Goal: Task Accomplishment & Management: Use online tool/utility

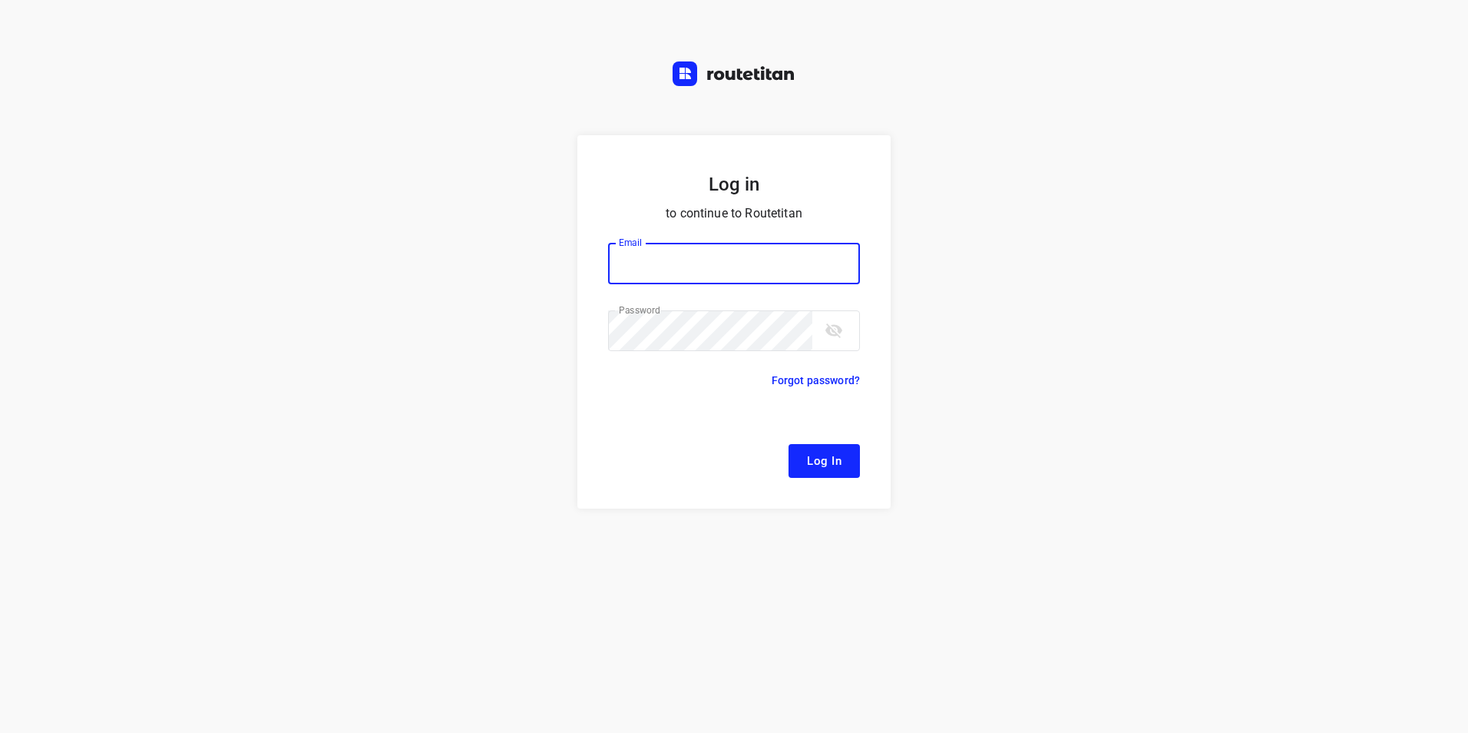
type input "[EMAIL_ADDRESS][DOMAIN_NAME]"
click at [828, 452] on span "Log In" at bounding box center [824, 461] width 35 height 20
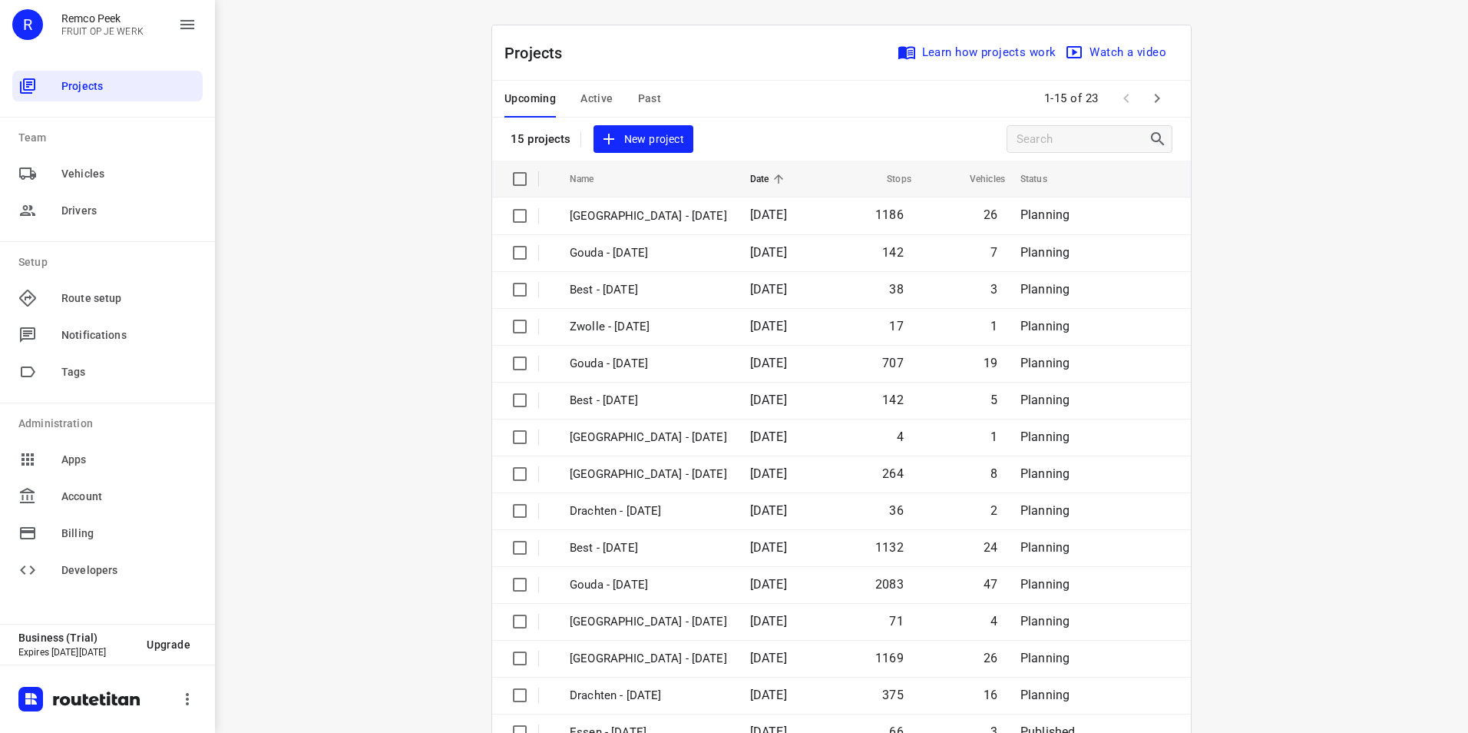
click at [608, 97] on div "Upcoming Active Past" at bounding box center [595, 99] width 181 height 37
click at [599, 97] on span "Active" at bounding box center [597, 98] width 32 height 19
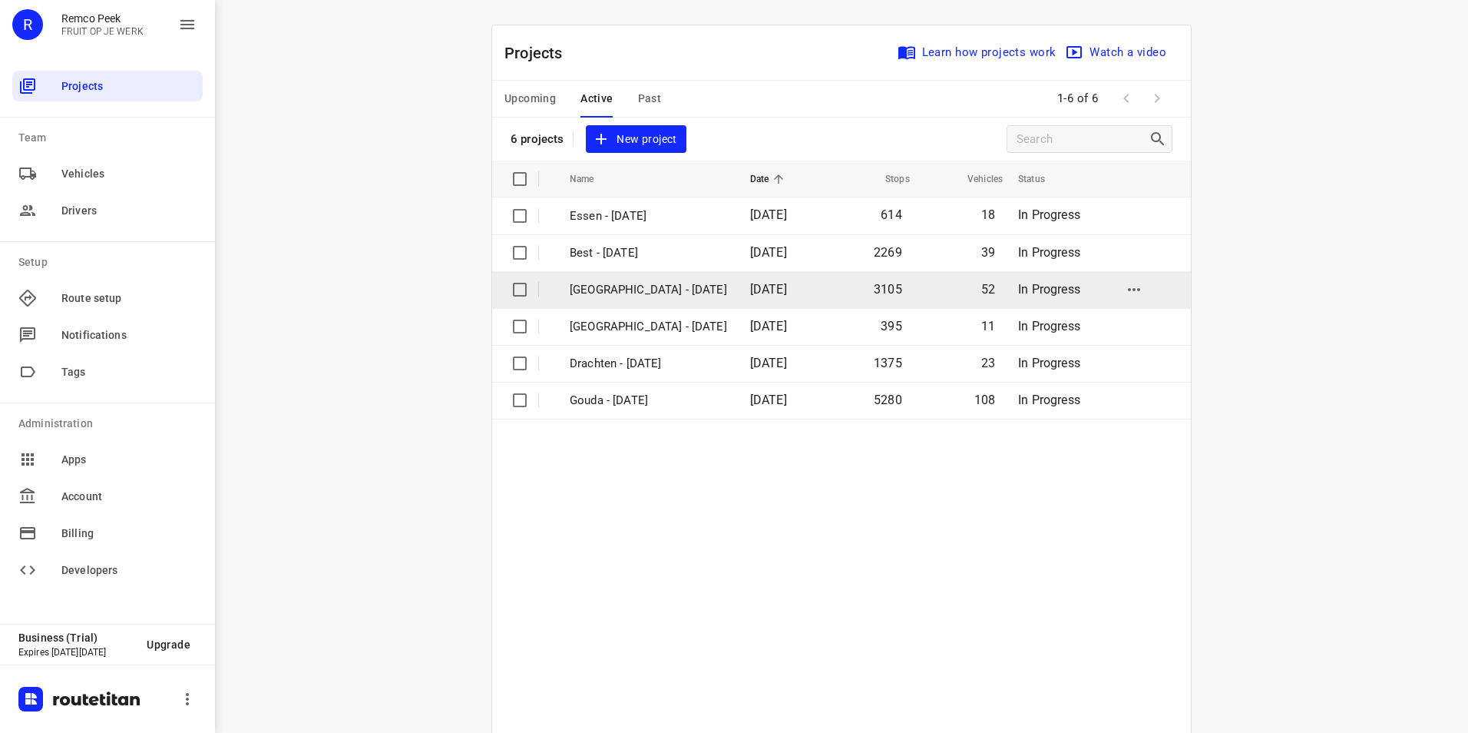
click at [647, 290] on p "[GEOGRAPHIC_DATA] - [DATE]" at bounding box center [648, 290] width 157 height 18
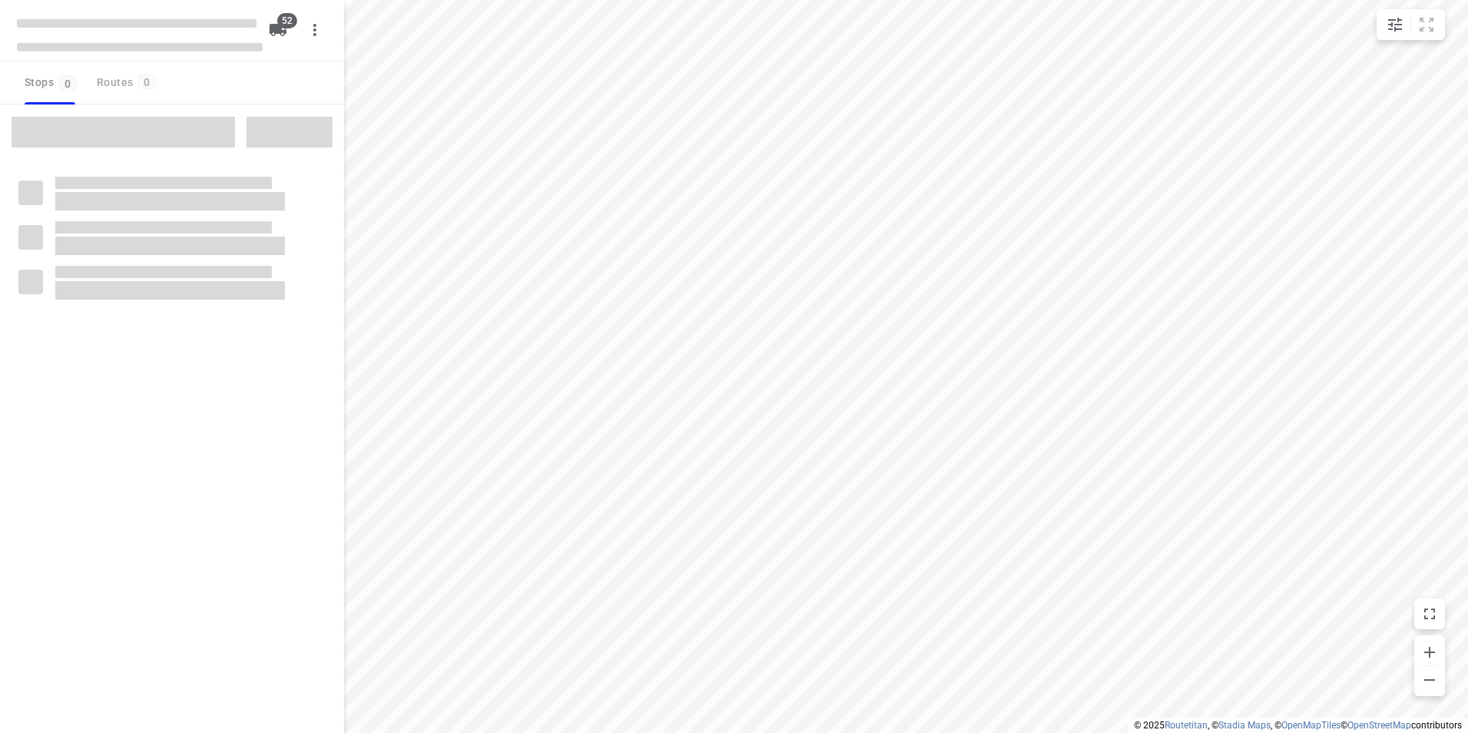
checkbox input "true"
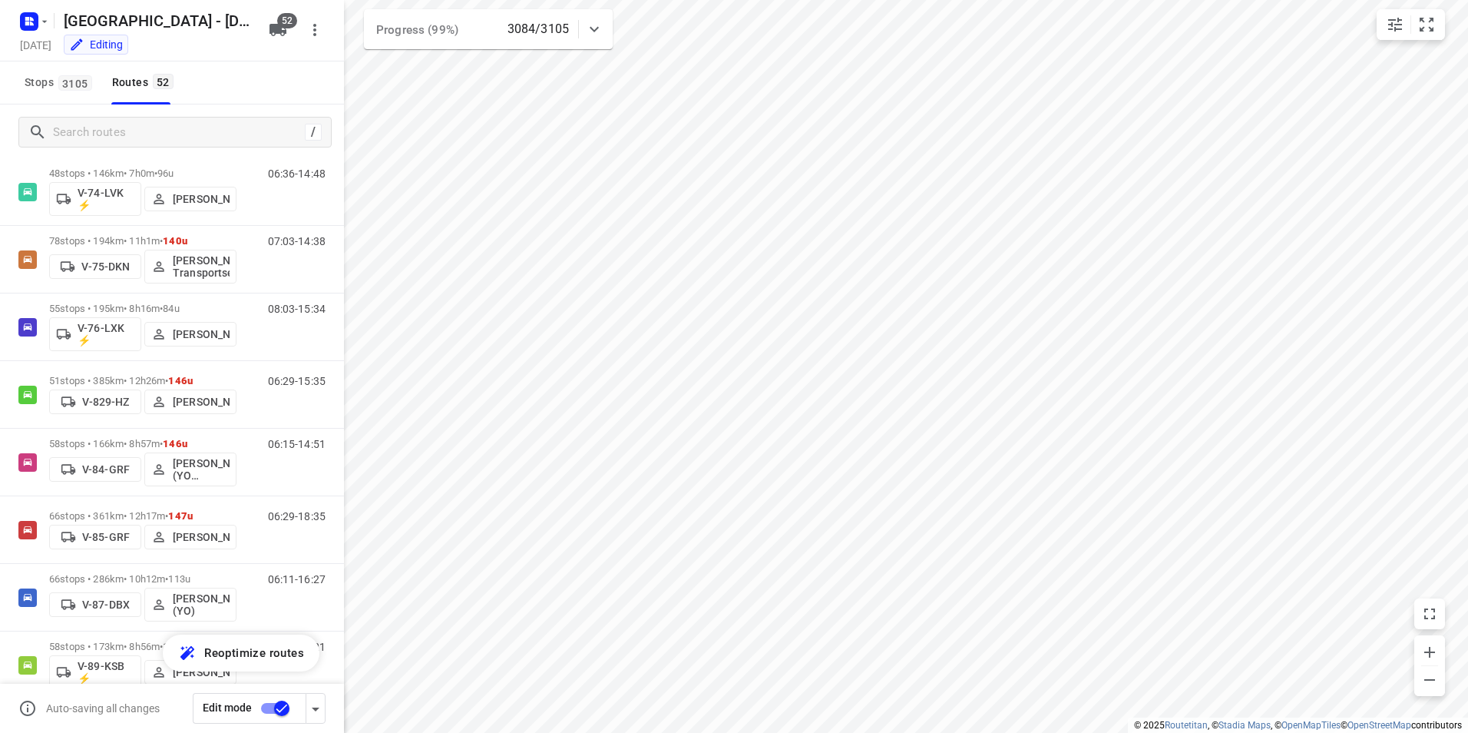
scroll to position [1595, 0]
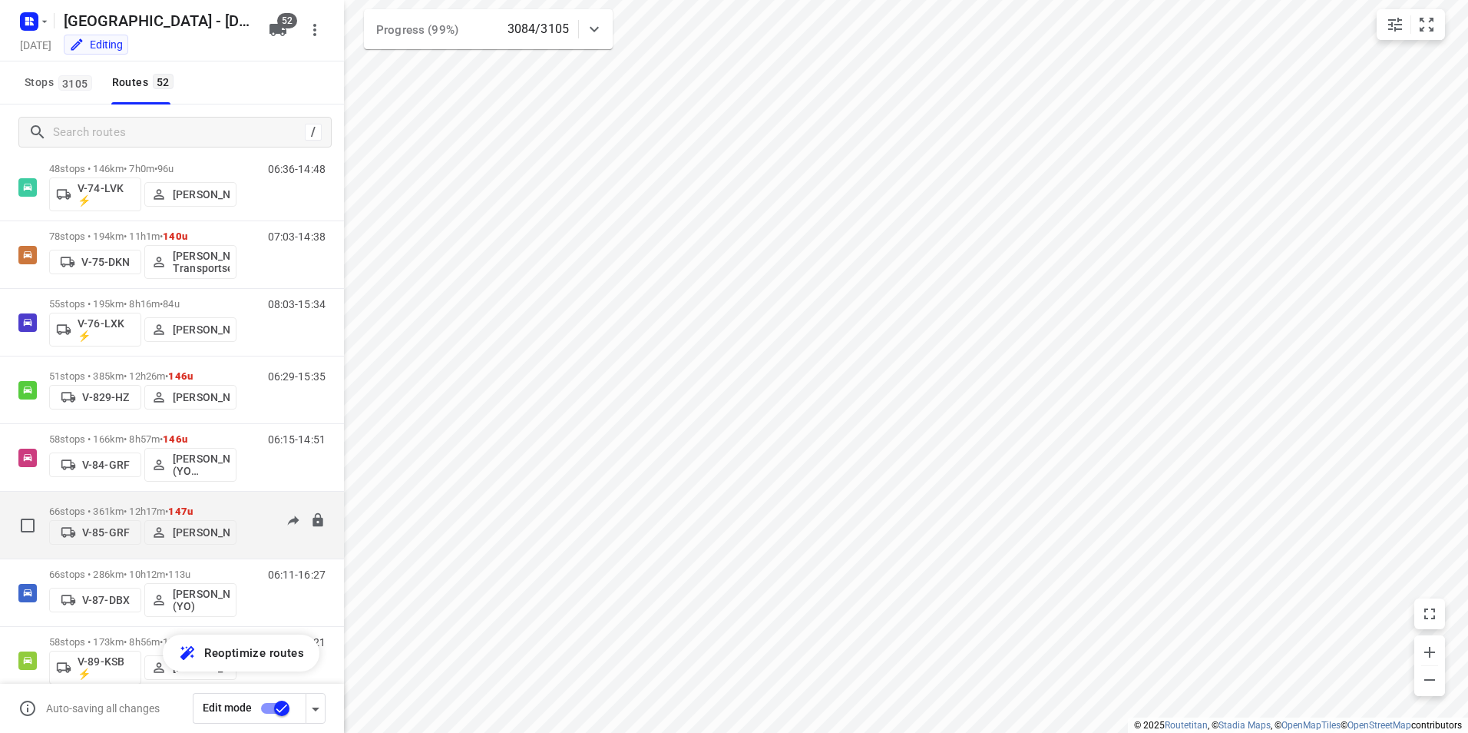
click at [207, 501] on div "66 stops • 361km • 12h17m • 147u V-85-GRF Milan Rave" at bounding box center [142, 525] width 187 height 55
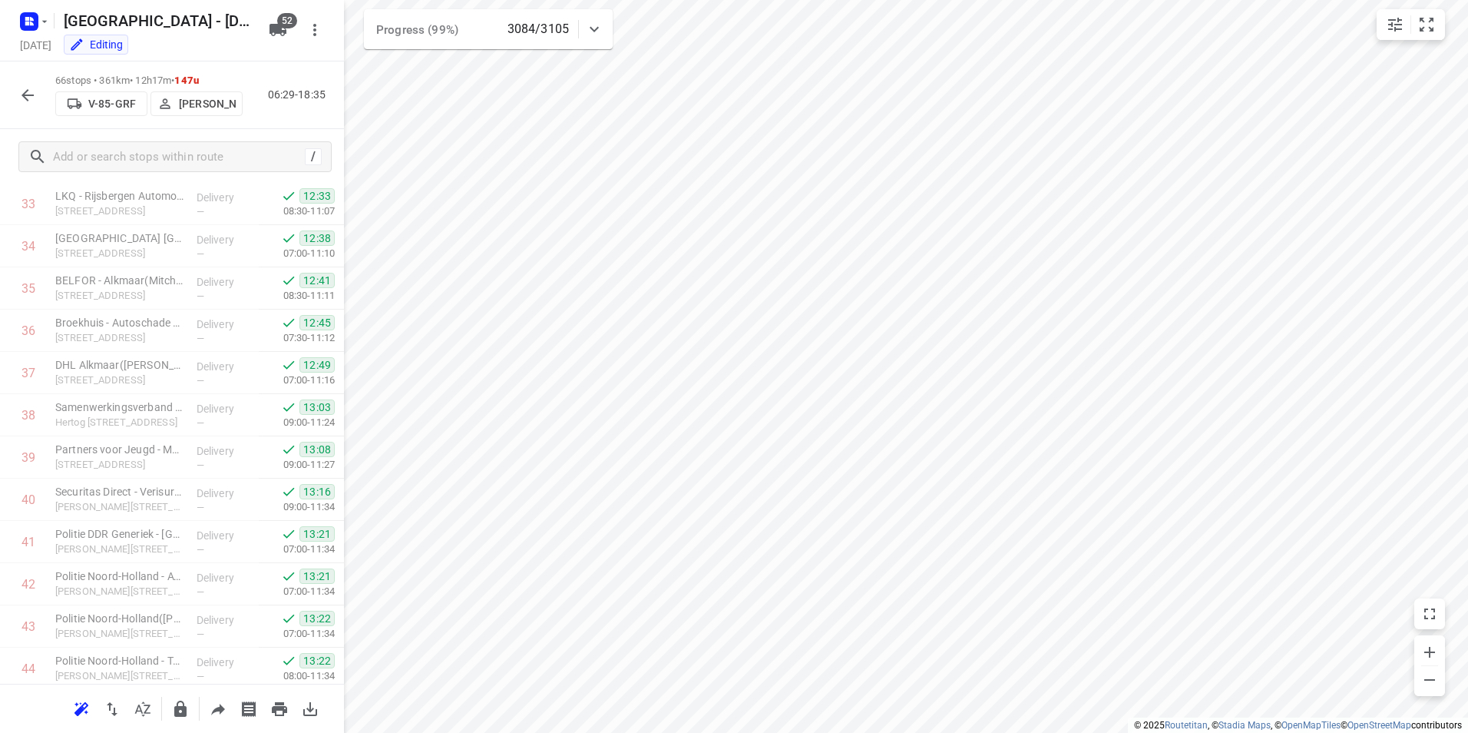
scroll to position [2407, 0]
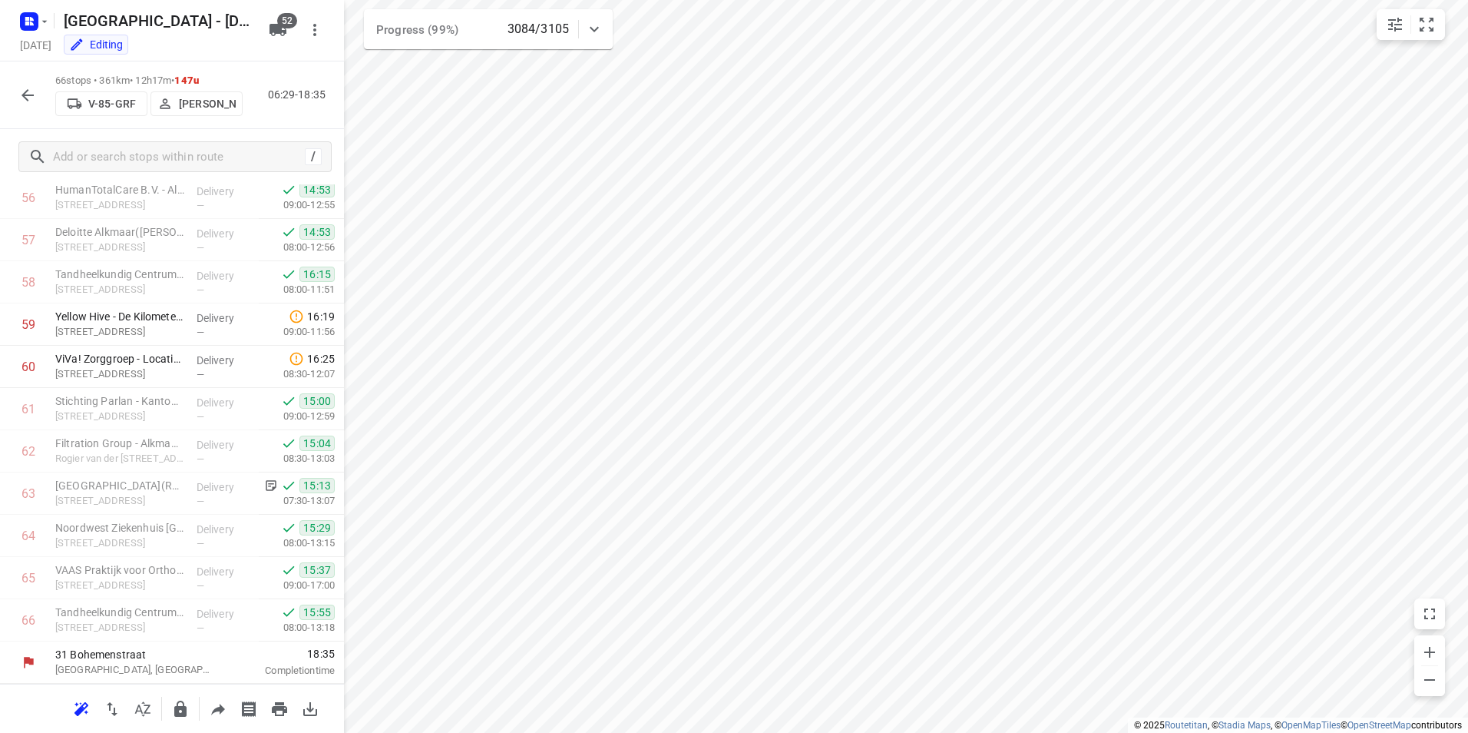
click at [31, 92] on icon "button" at bounding box center [27, 95] width 18 height 18
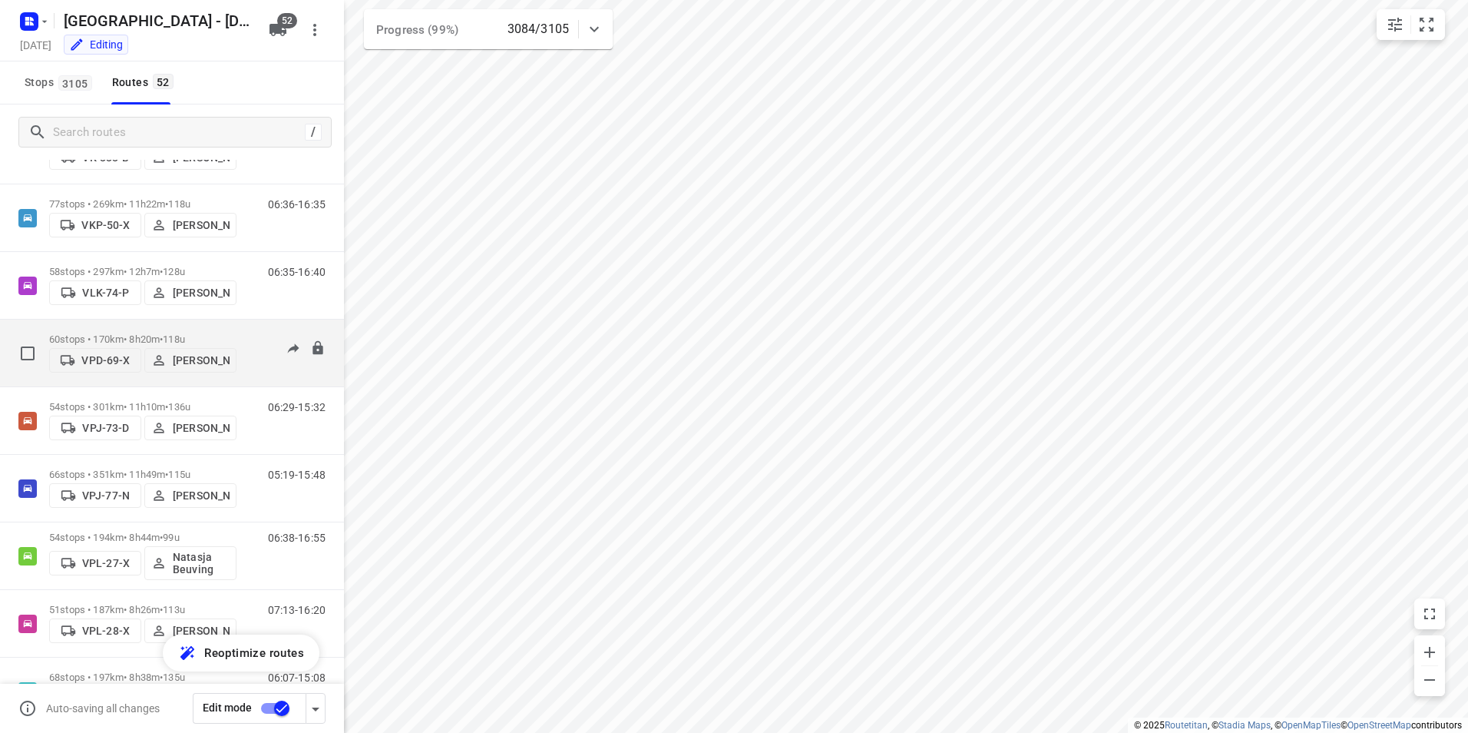
scroll to position [2533, 0]
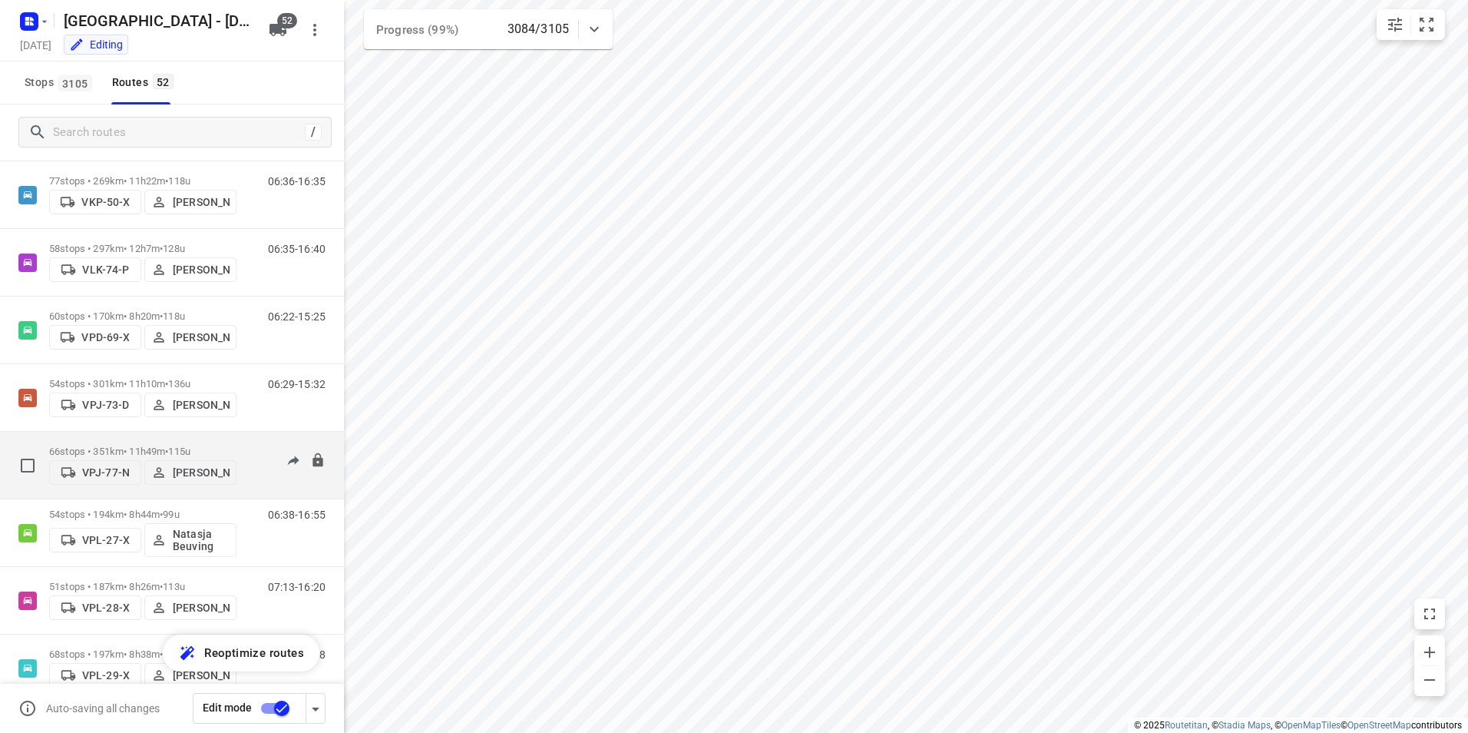
click at [227, 445] on p "66 stops • 351km • 11h49m • 115u" at bounding box center [142, 451] width 187 height 12
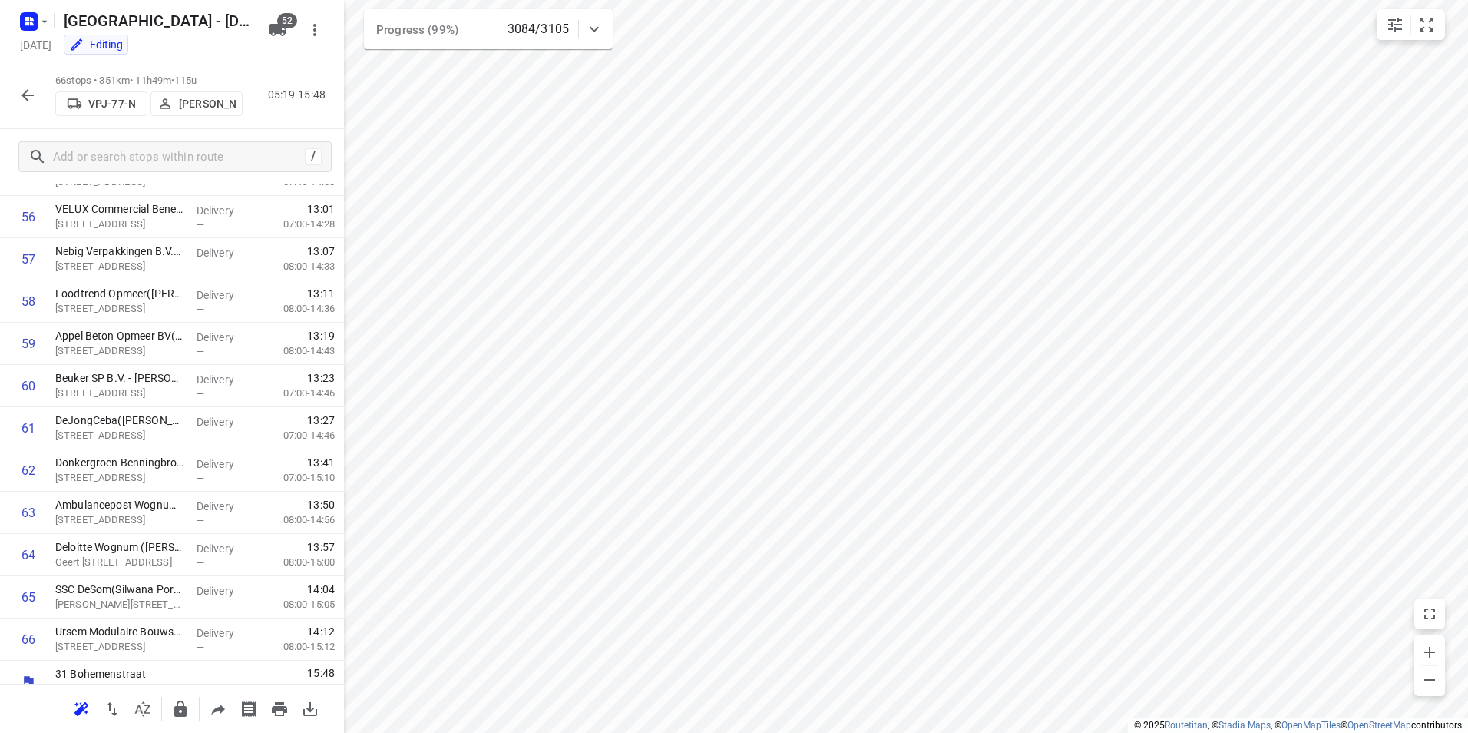
scroll to position [2407, 0]
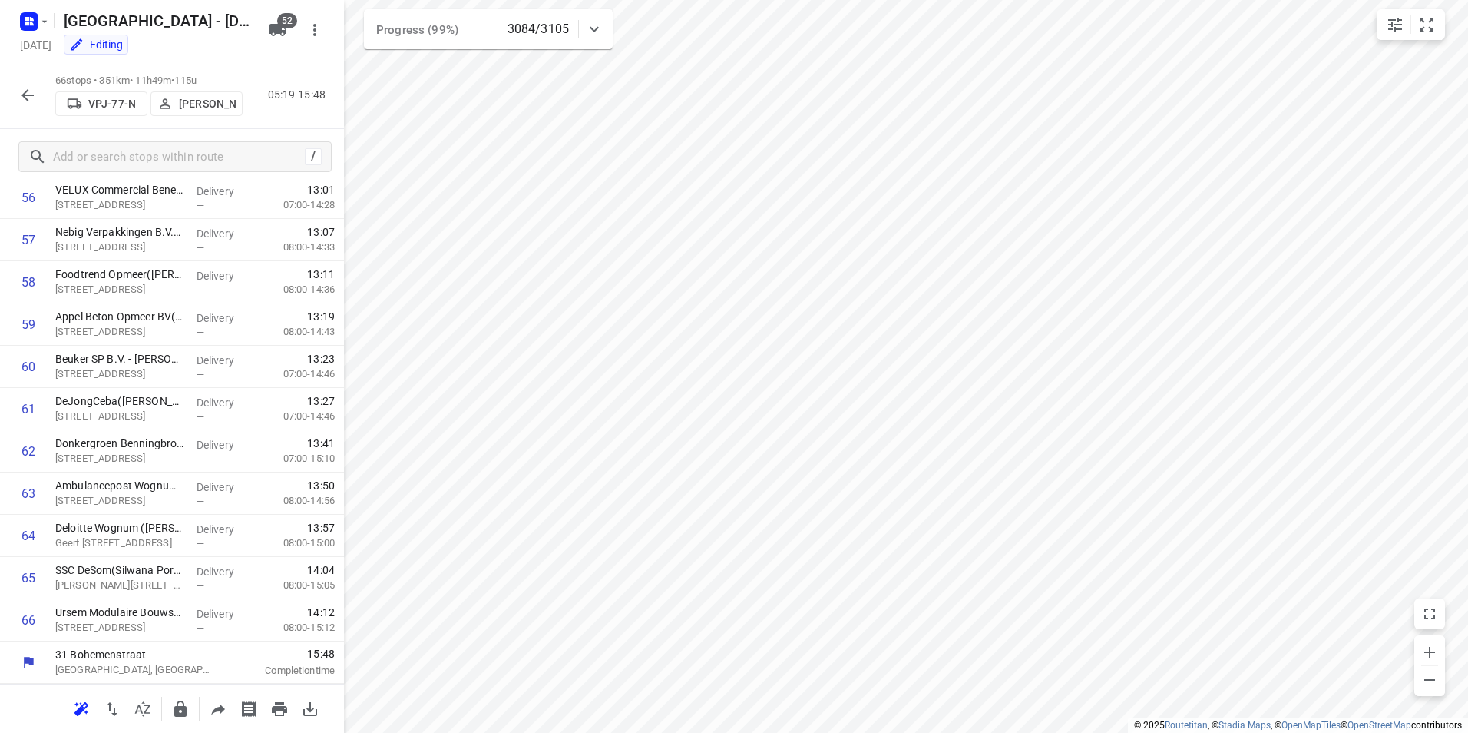
click at [34, 98] on icon "button" at bounding box center [27, 95] width 18 height 18
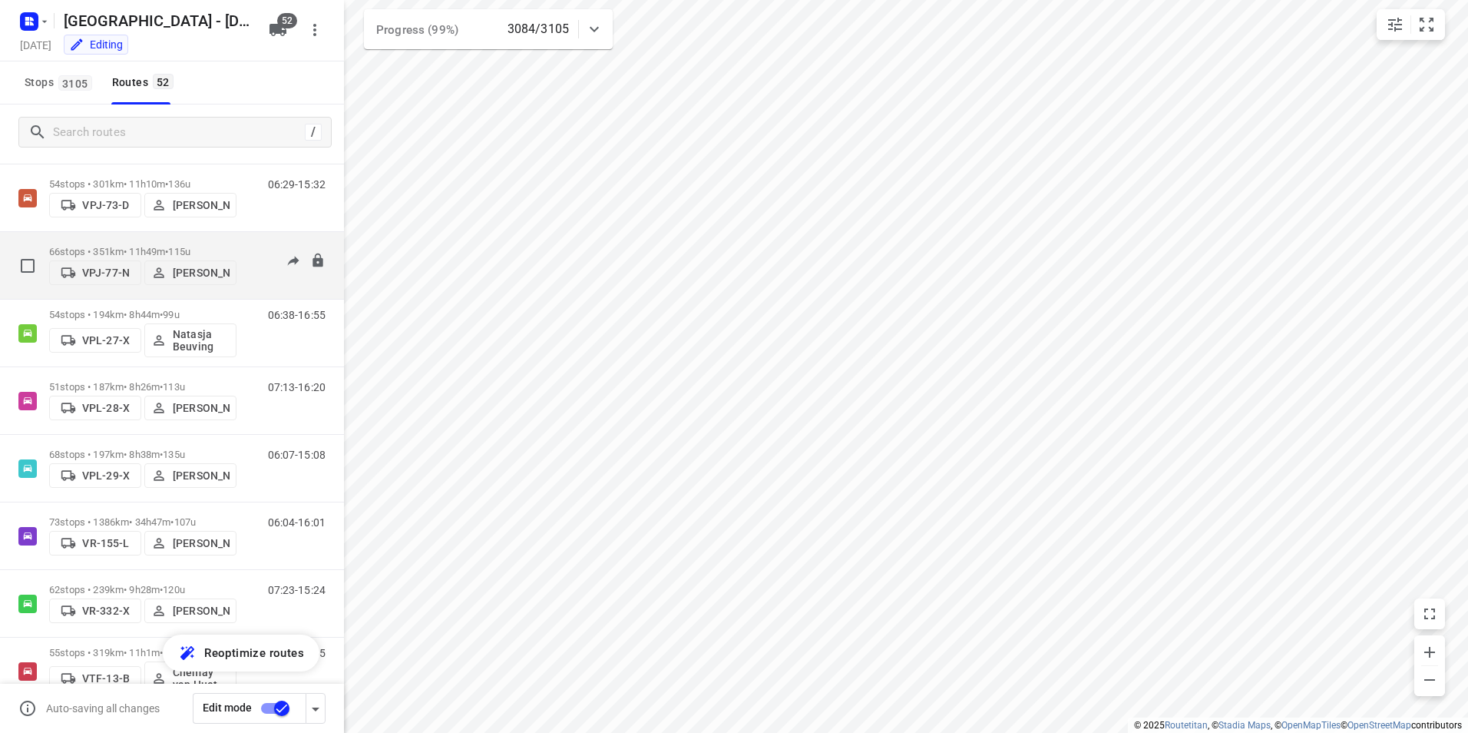
scroll to position [2656, 0]
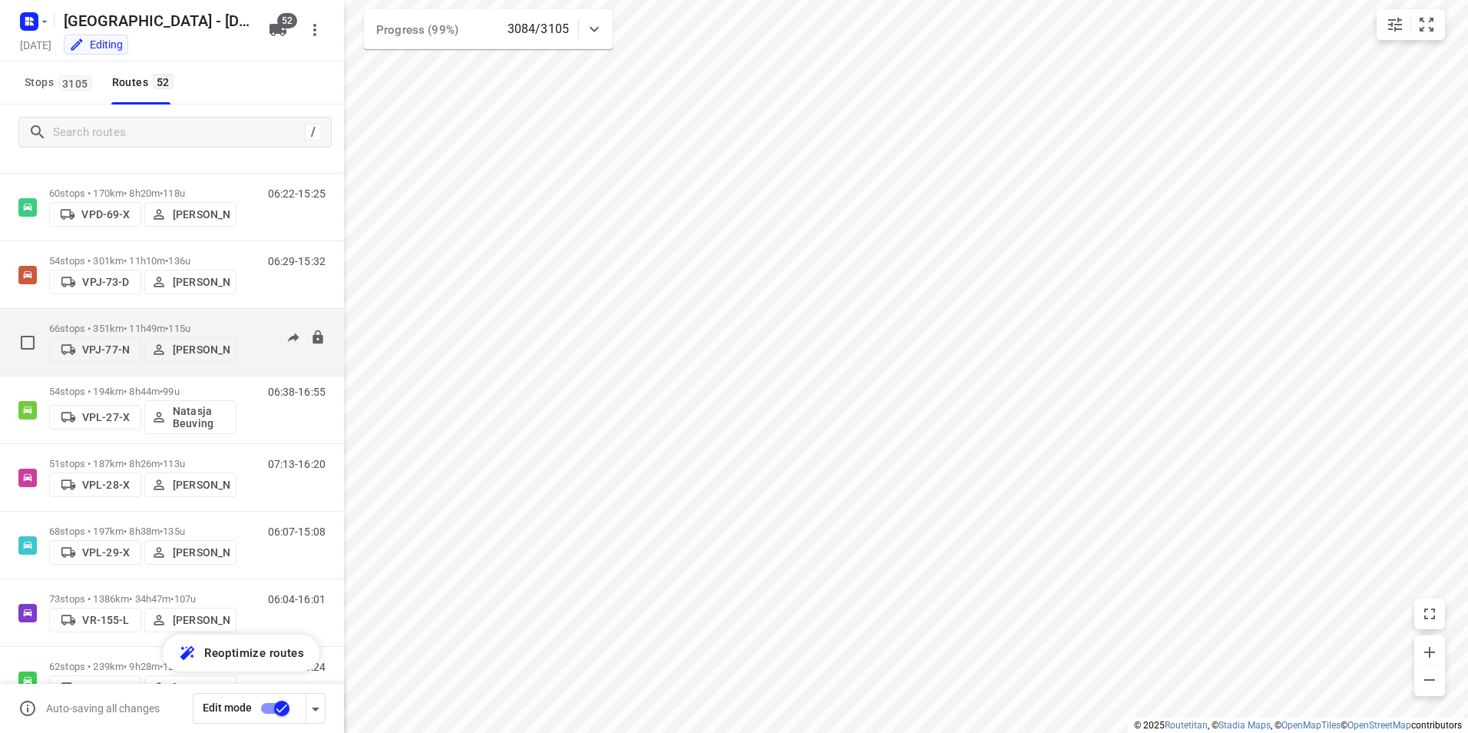
click at [225, 317] on div "66 stops • 351km • 11h49m • 115u VPJ-77-N Sven Hageman" at bounding box center [142, 342] width 187 height 55
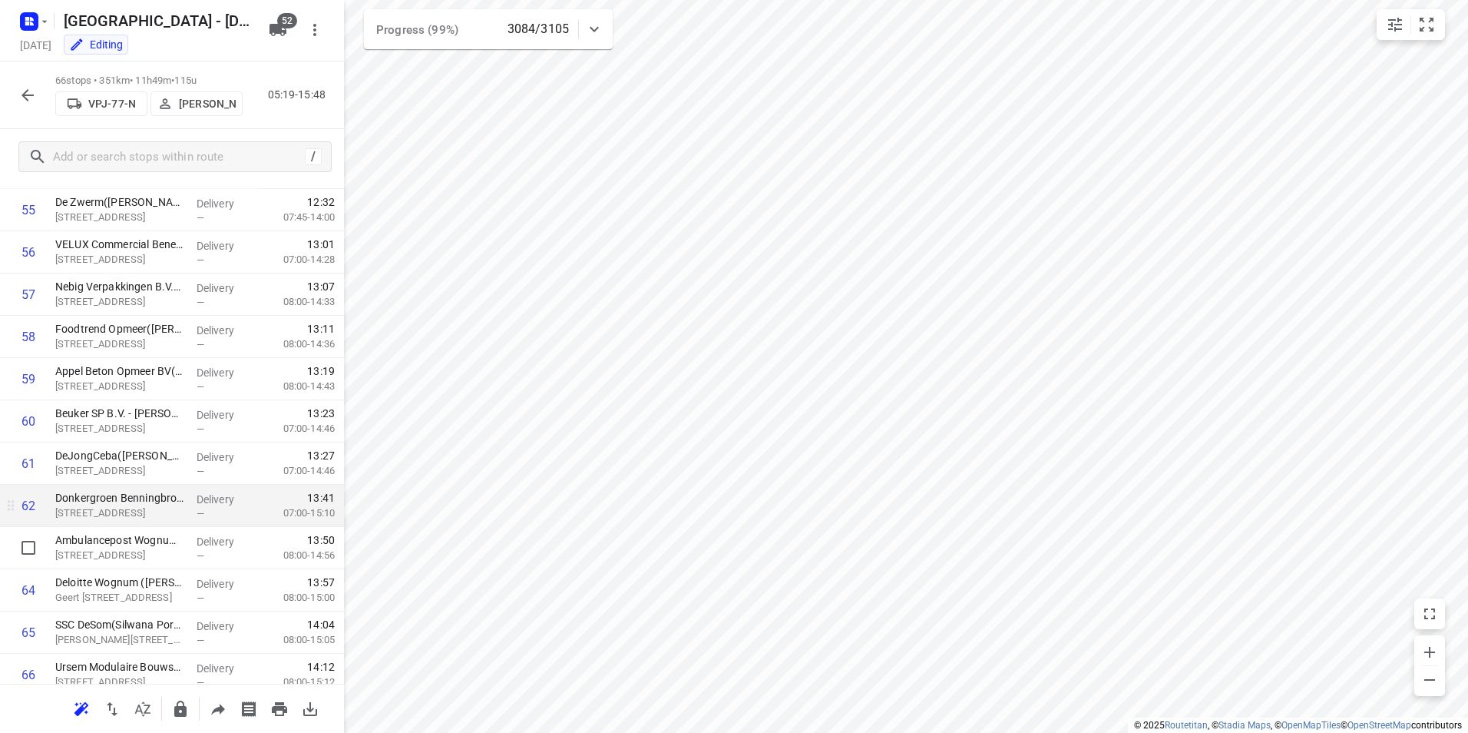
scroll to position [2331, 0]
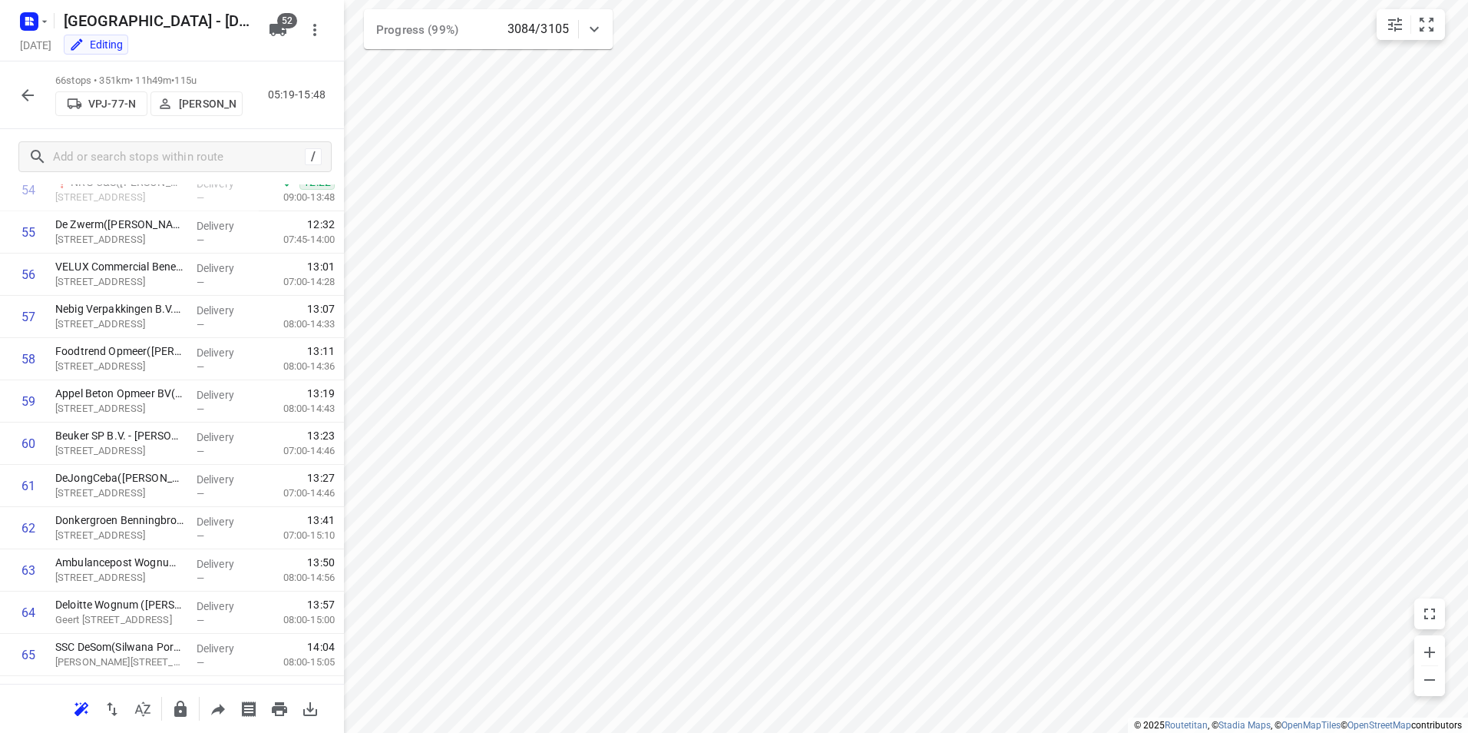
click at [28, 92] on icon "button" at bounding box center [27, 95] width 18 height 18
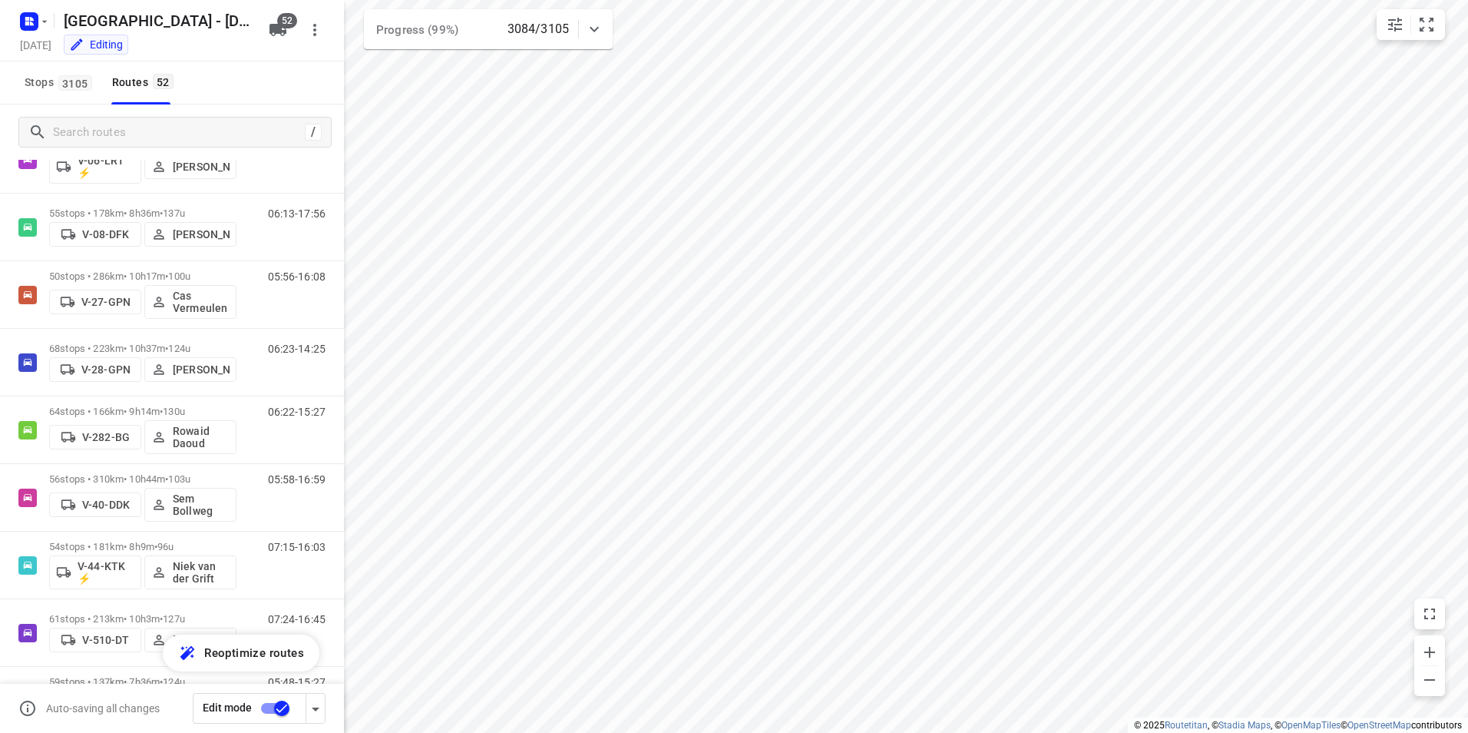
scroll to position [3040, 0]
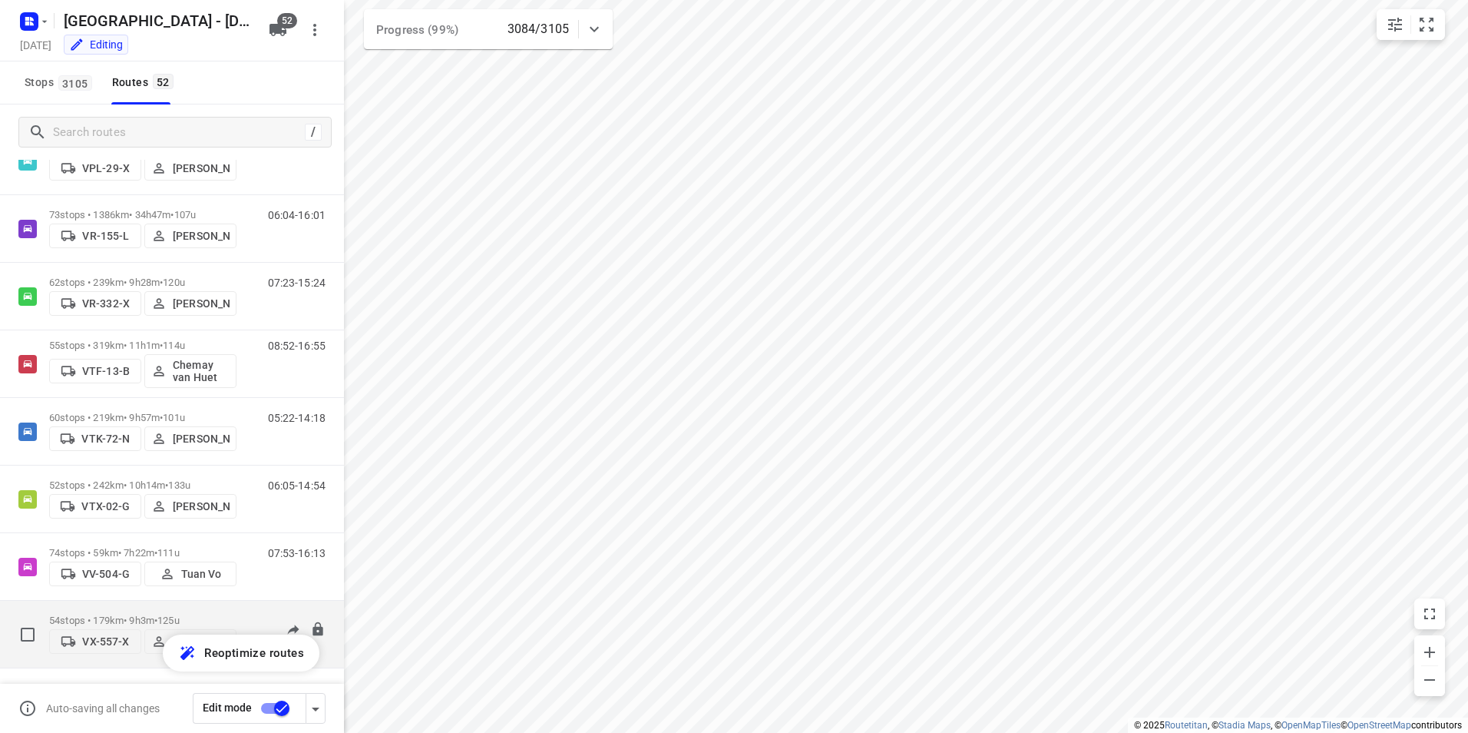
click at [195, 607] on div "54 stops • 179km • 9h3m • 125u VX-557-X Johan Schild" at bounding box center [142, 634] width 187 height 55
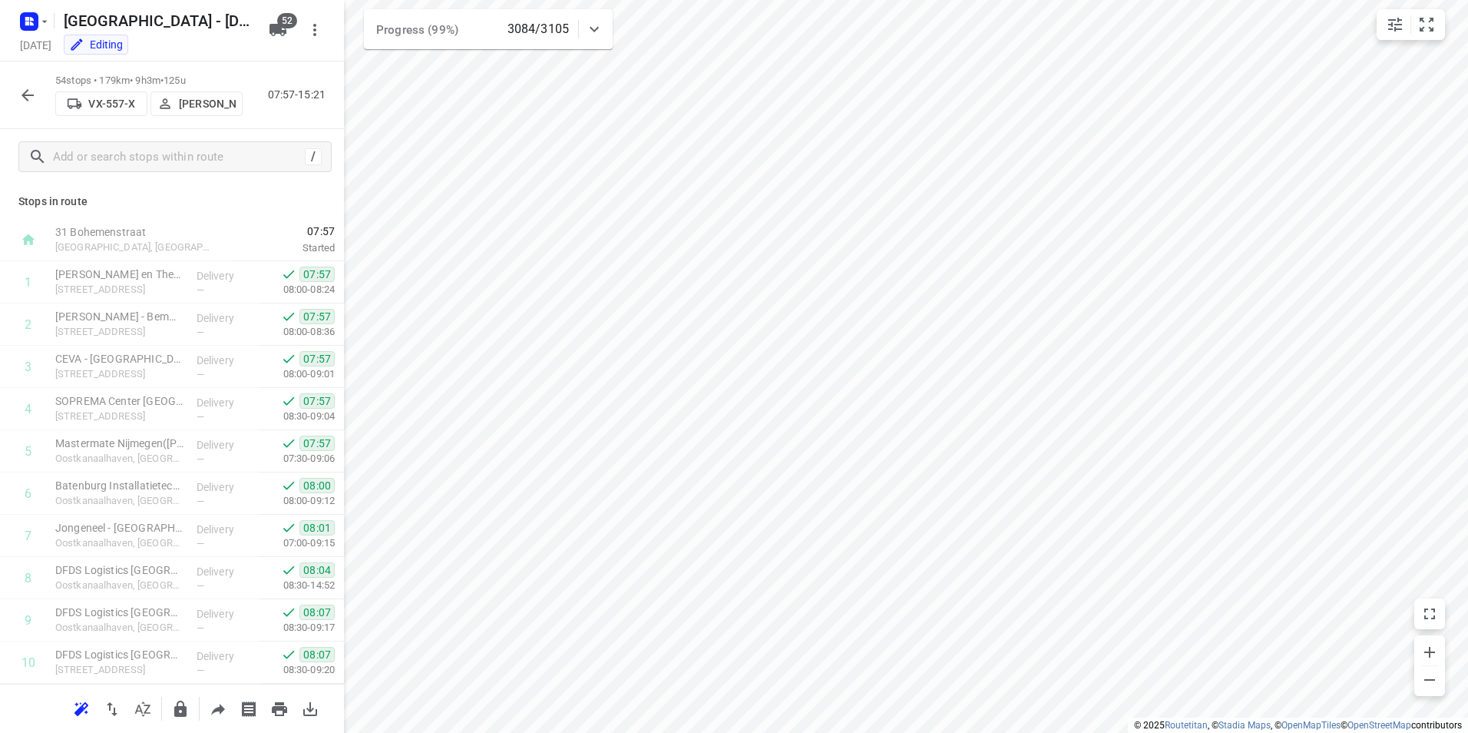
click at [18, 93] on button "button" at bounding box center [27, 95] width 31 height 31
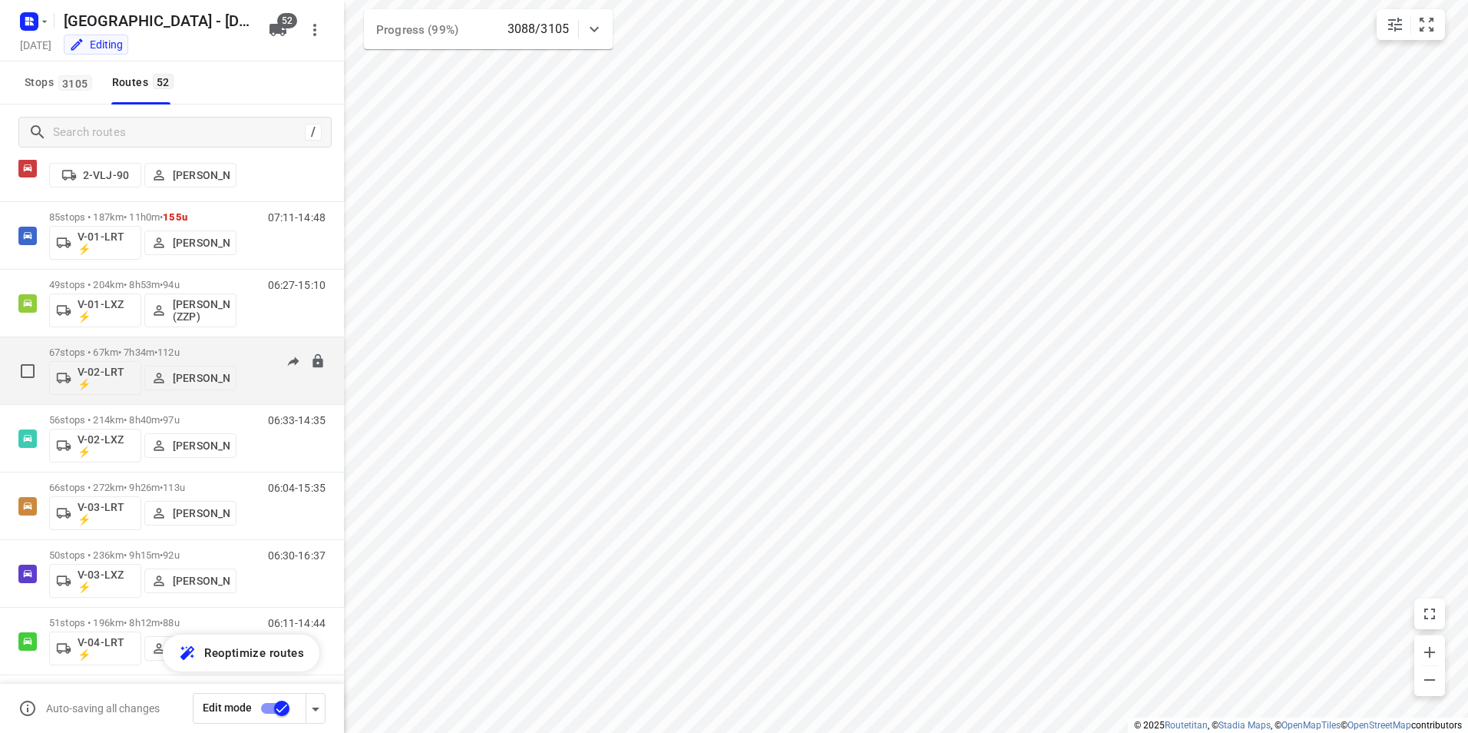
scroll to position [0, 0]
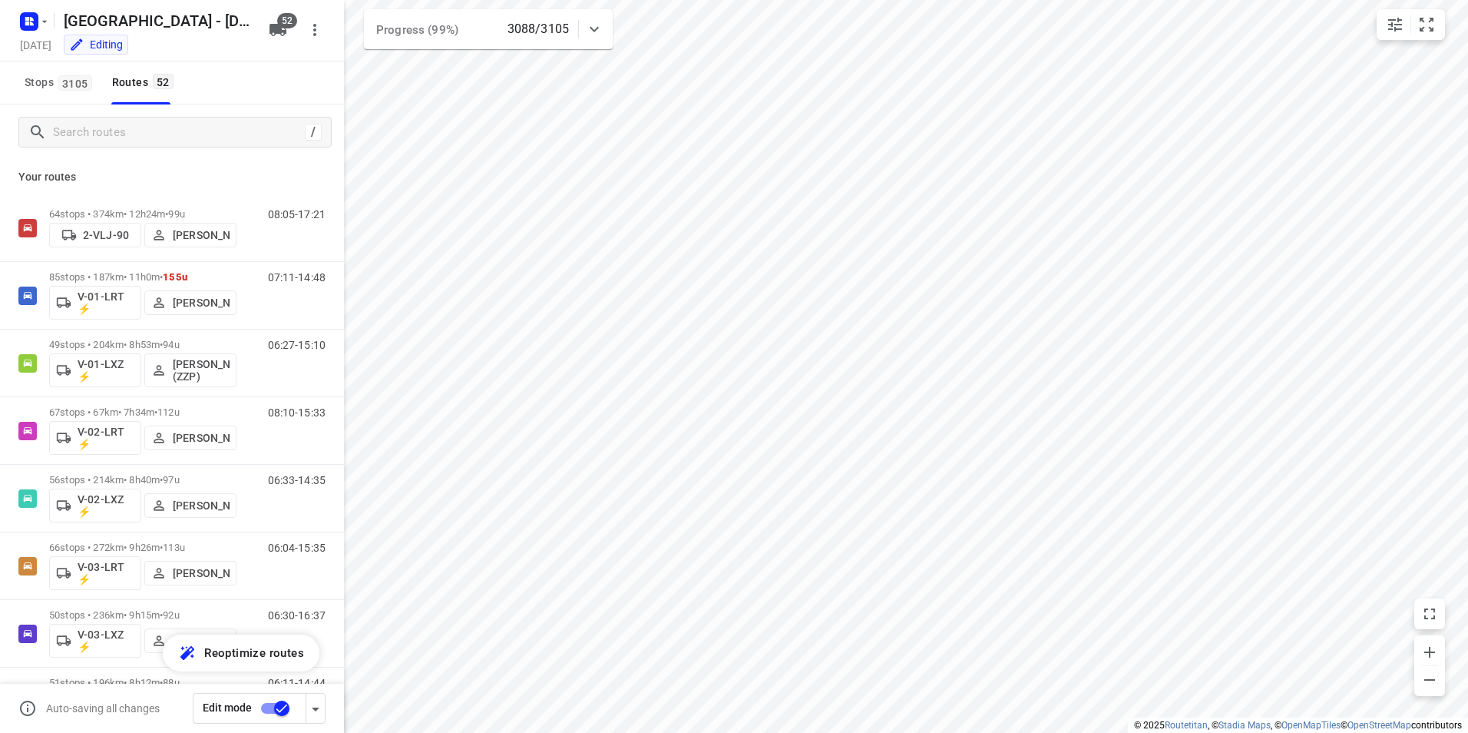
click at [222, 35] on div "Zwolle - Monday Monday, Sep 29 Editing" at bounding box center [140, 30] width 246 height 54
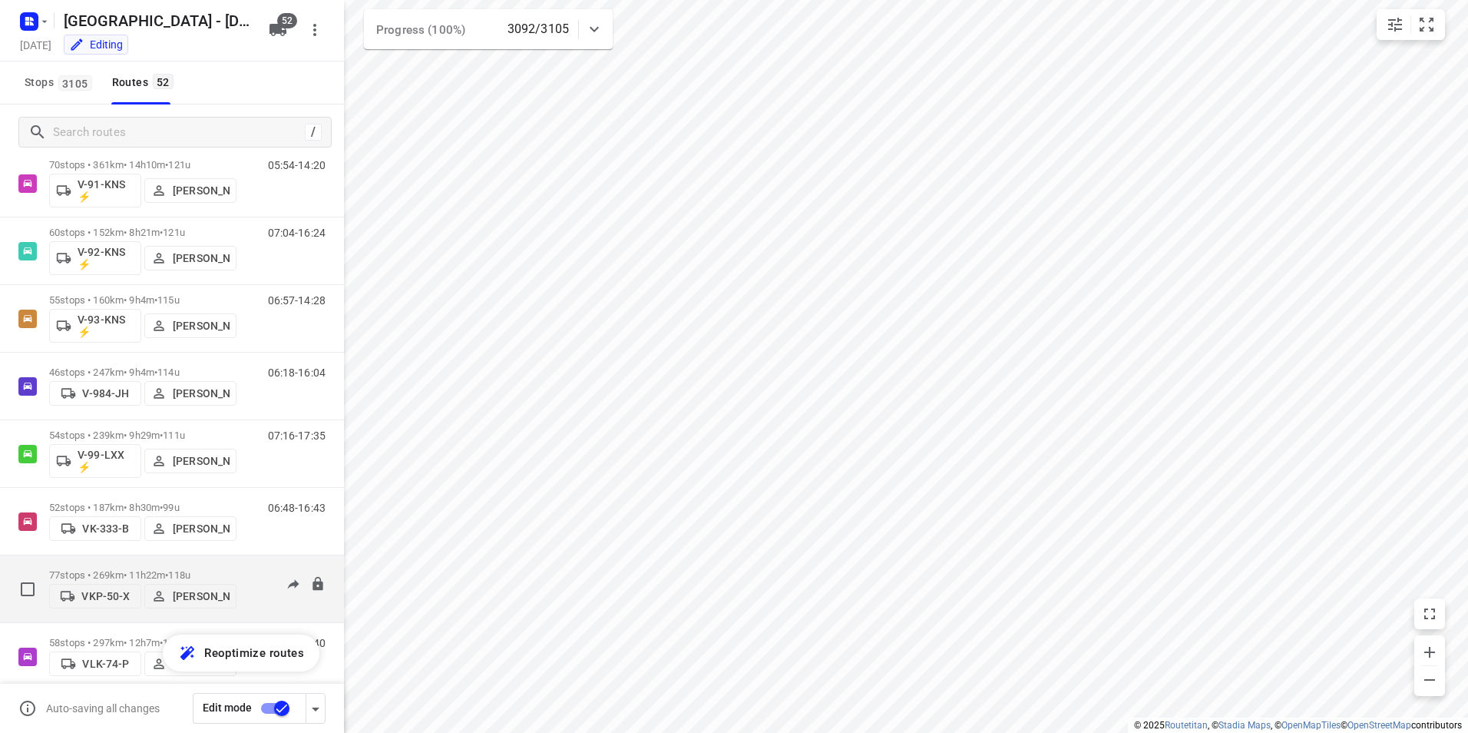
scroll to position [2119, 0]
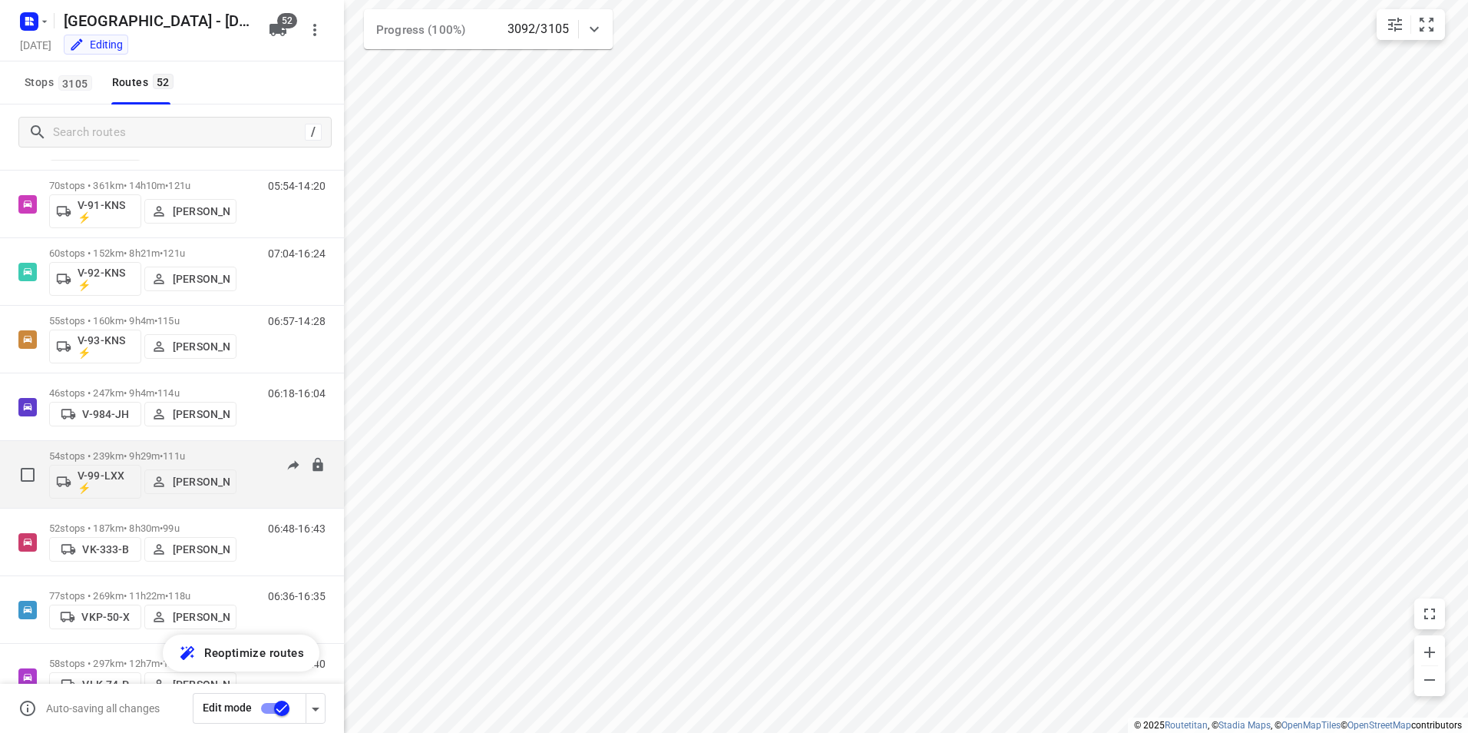
click at [185, 452] on span "111u" at bounding box center [174, 456] width 22 height 12
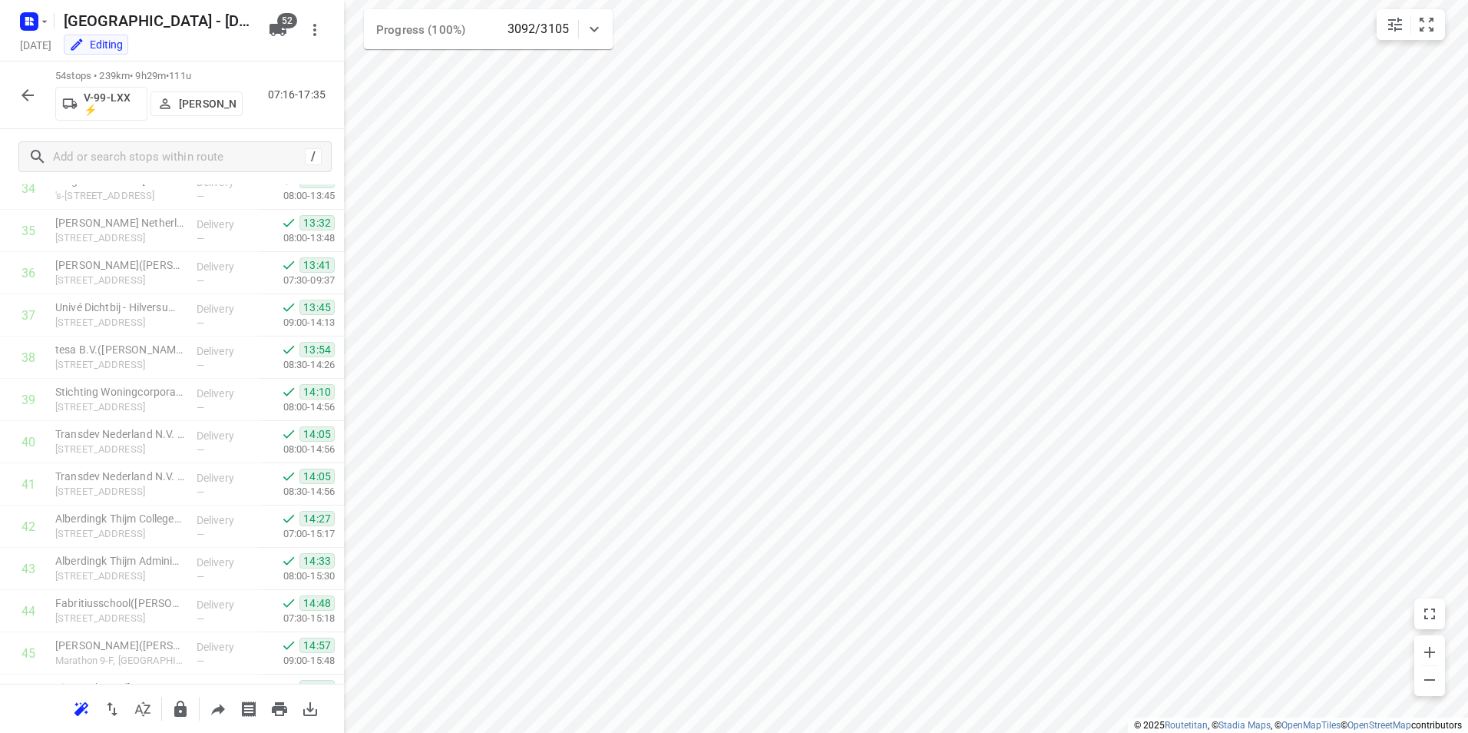
scroll to position [1901, 0]
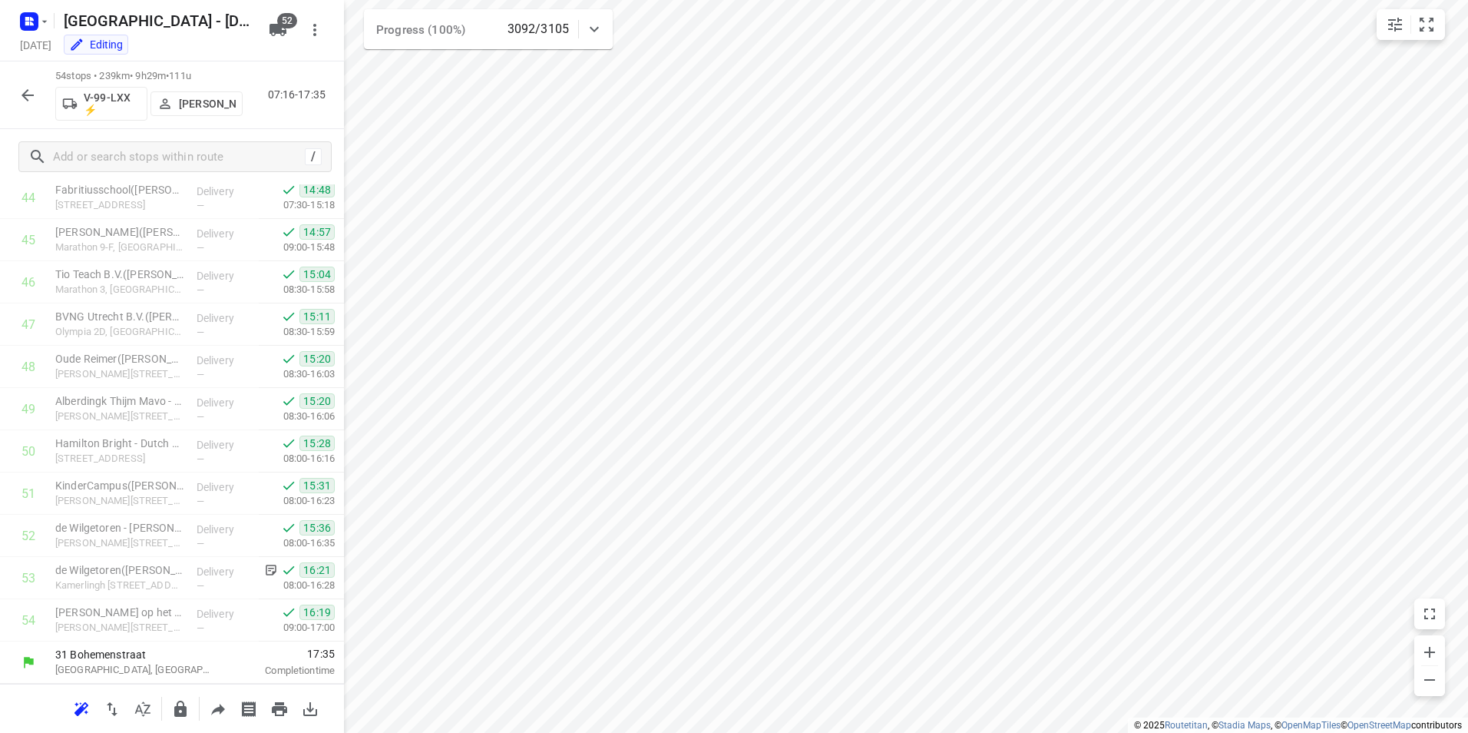
click at [15, 94] on button "button" at bounding box center [27, 95] width 31 height 31
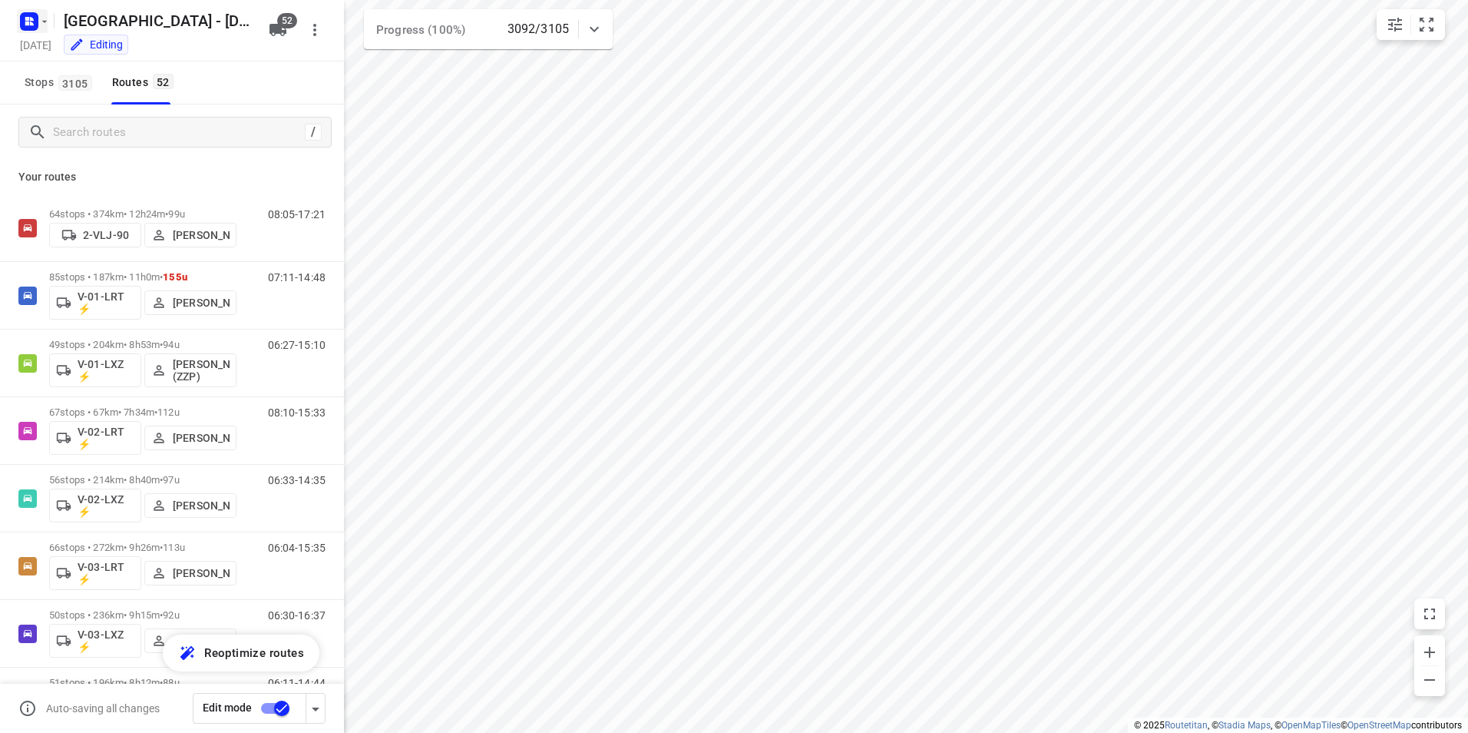
click at [20, 23] on rect "button" at bounding box center [29, 21] width 18 height 18
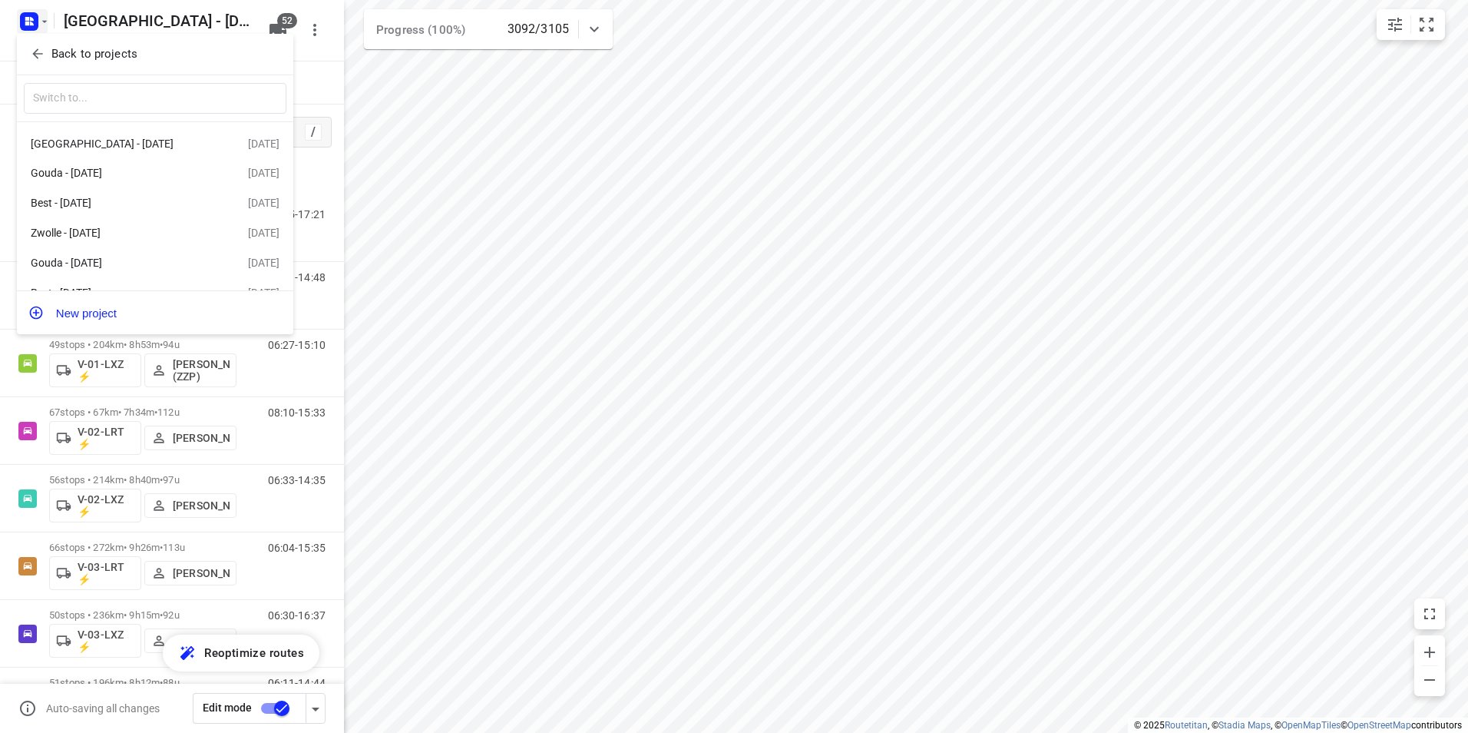
click at [58, 57] on p "Back to projects" at bounding box center [94, 54] width 86 height 18
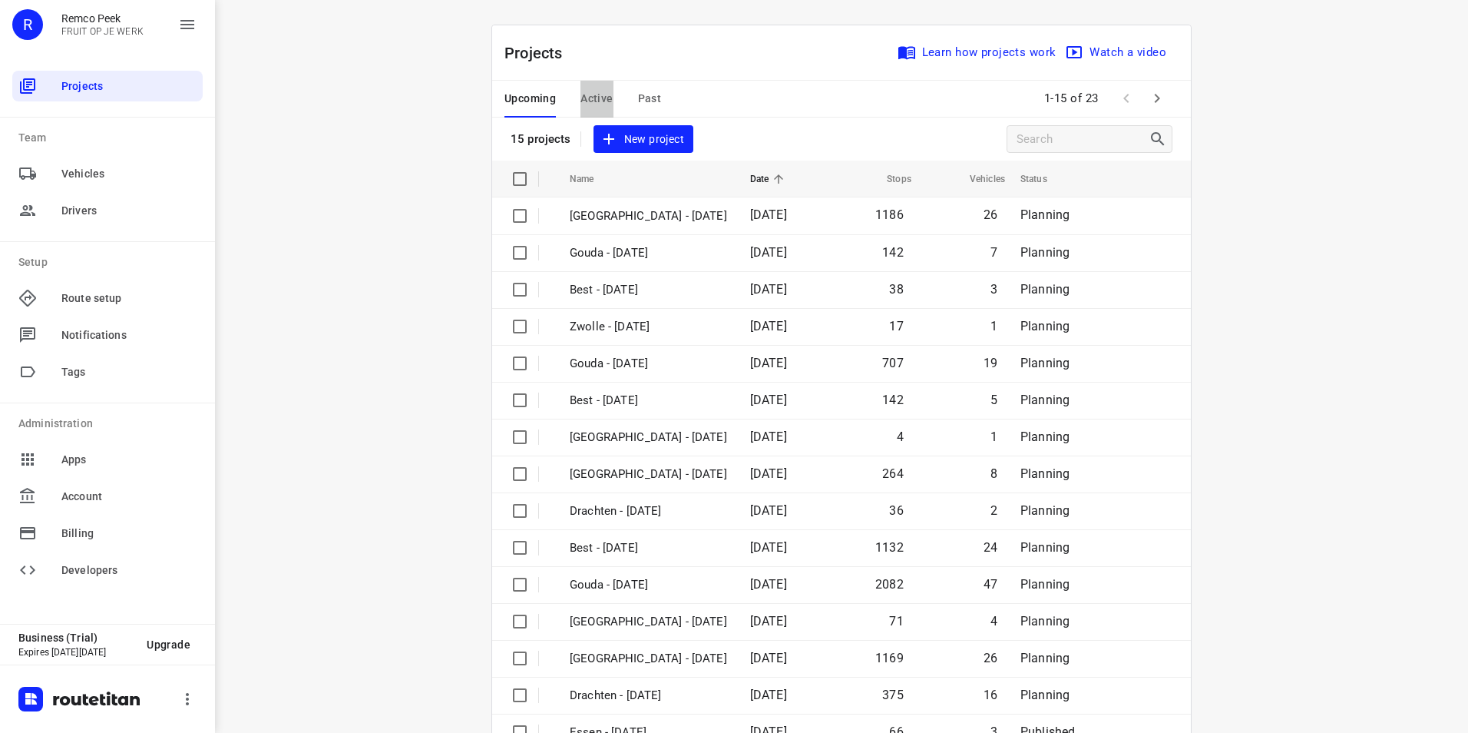
click at [588, 96] on span "Active" at bounding box center [597, 98] width 32 height 19
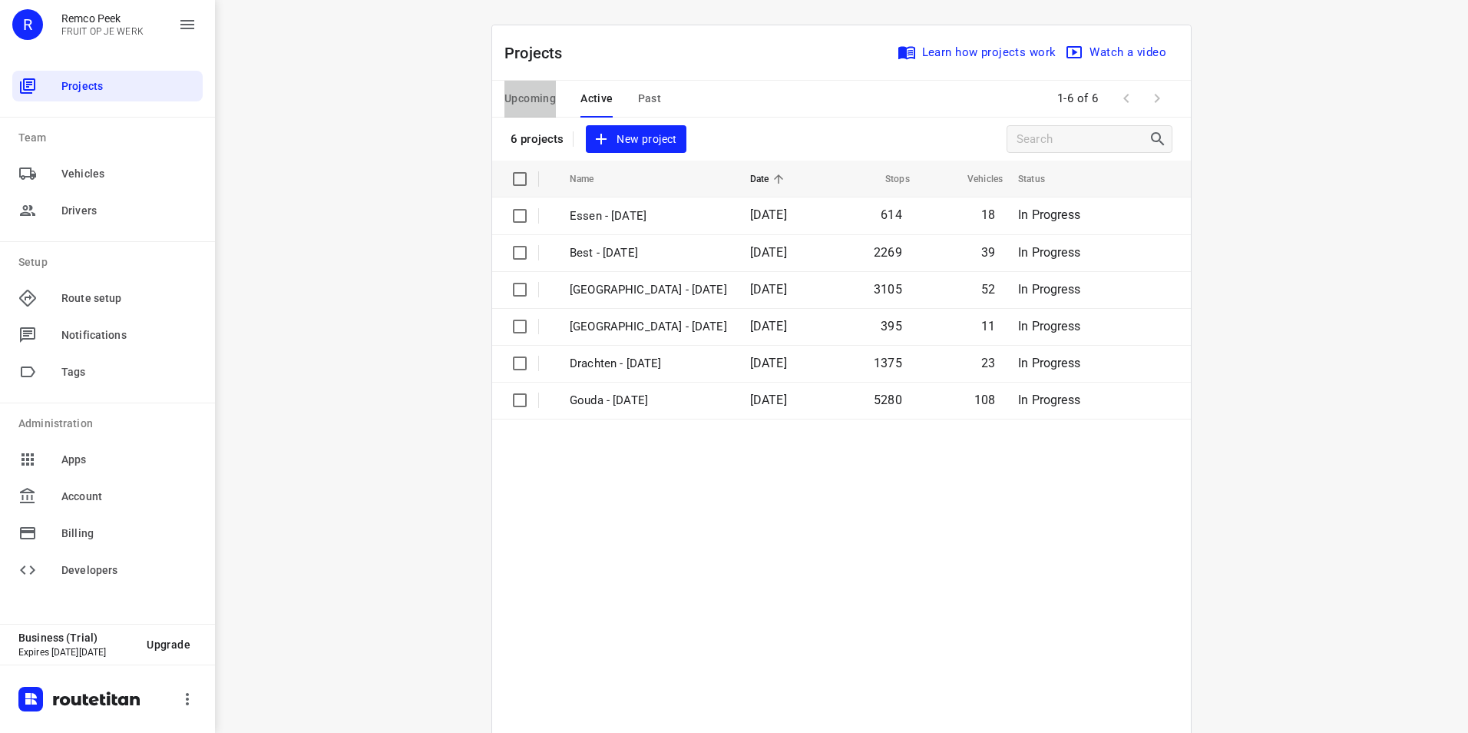
click at [526, 103] on span "Upcoming" at bounding box center [530, 98] width 51 height 19
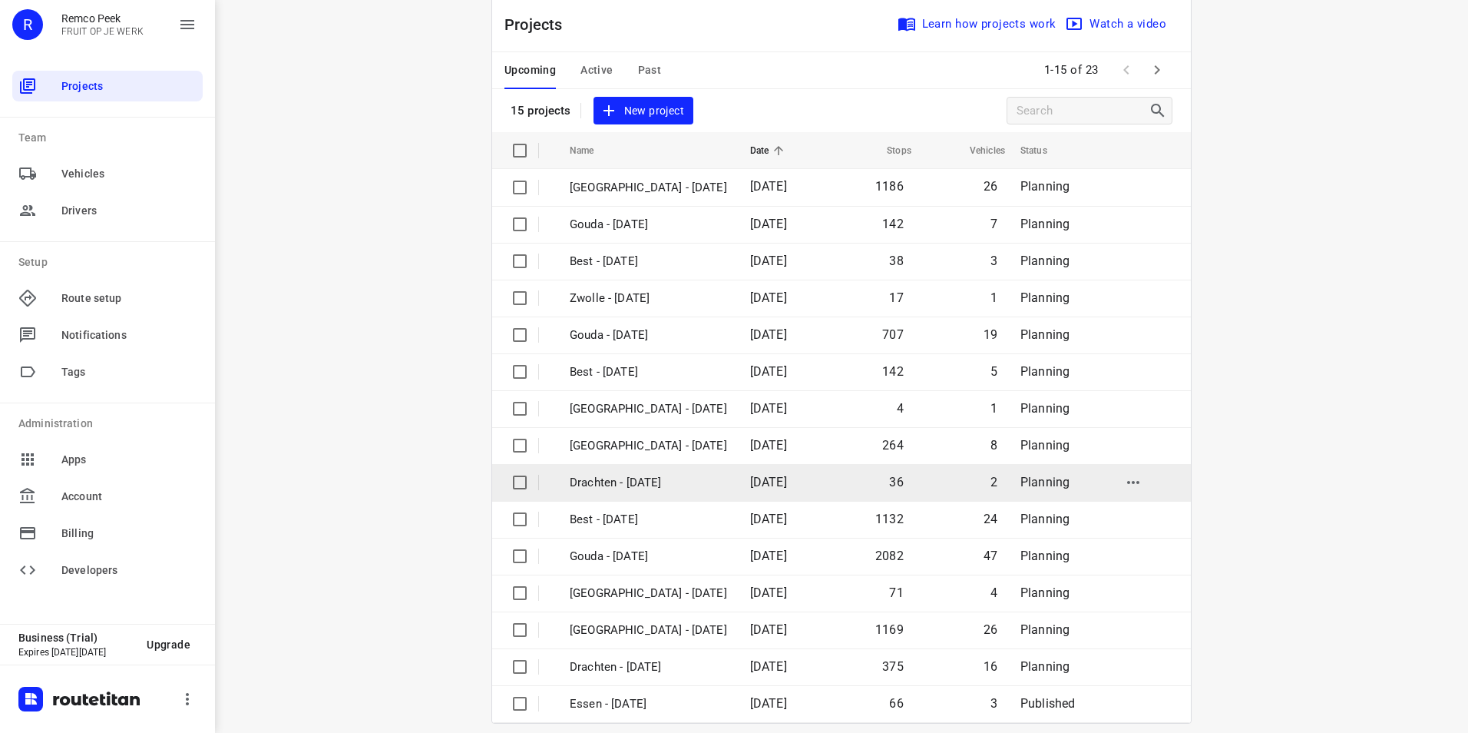
scroll to position [44, 0]
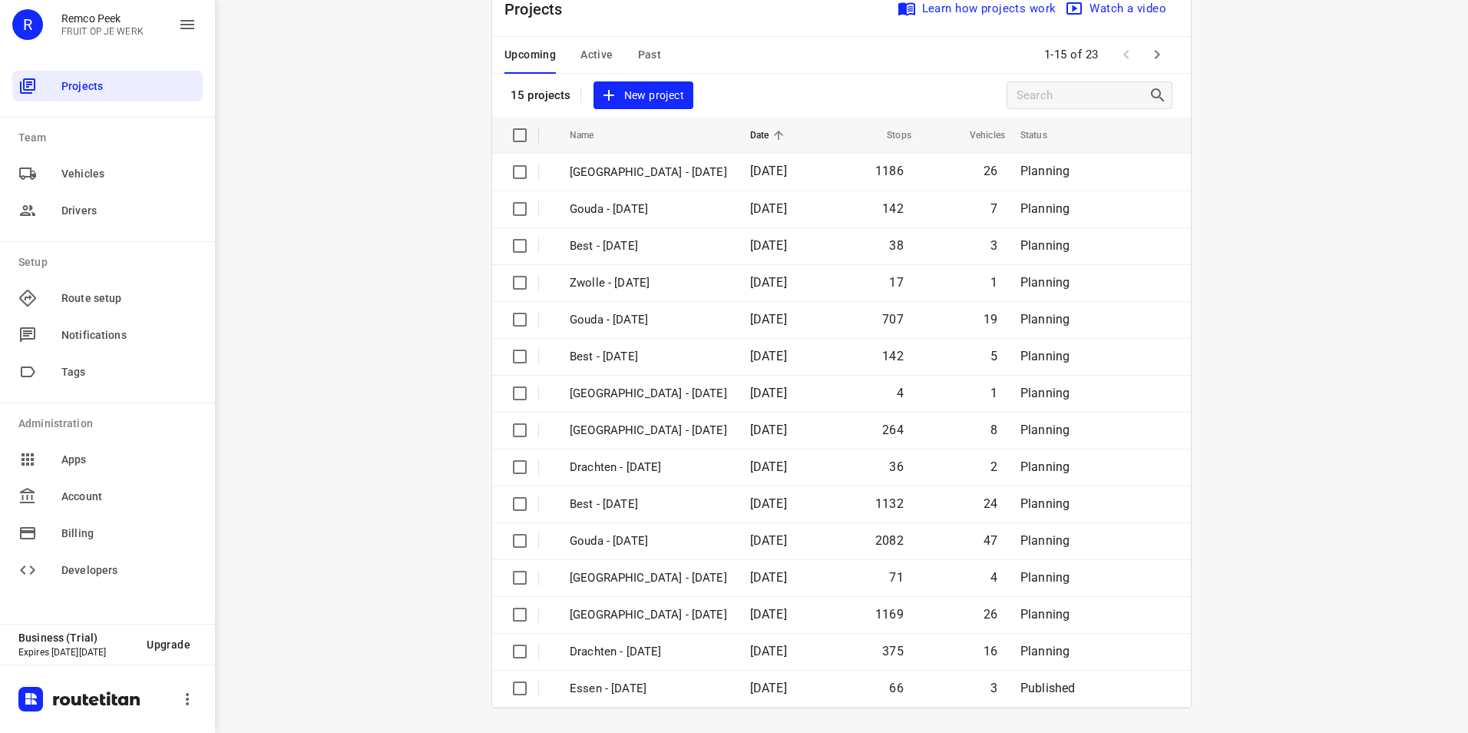
click at [1148, 51] on icon "button" at bounding box center [1157, 54] width 18 height 18
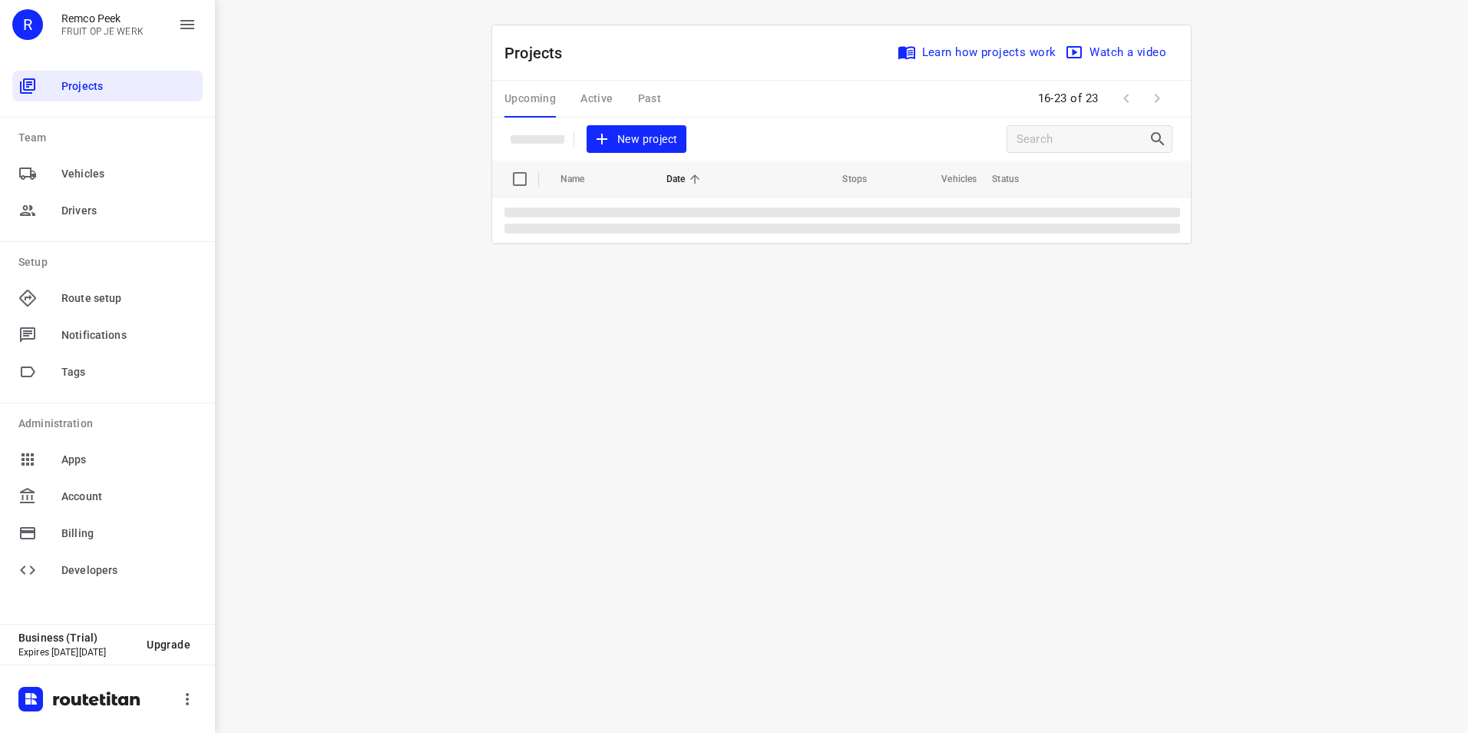
scroll to position [0, 0]
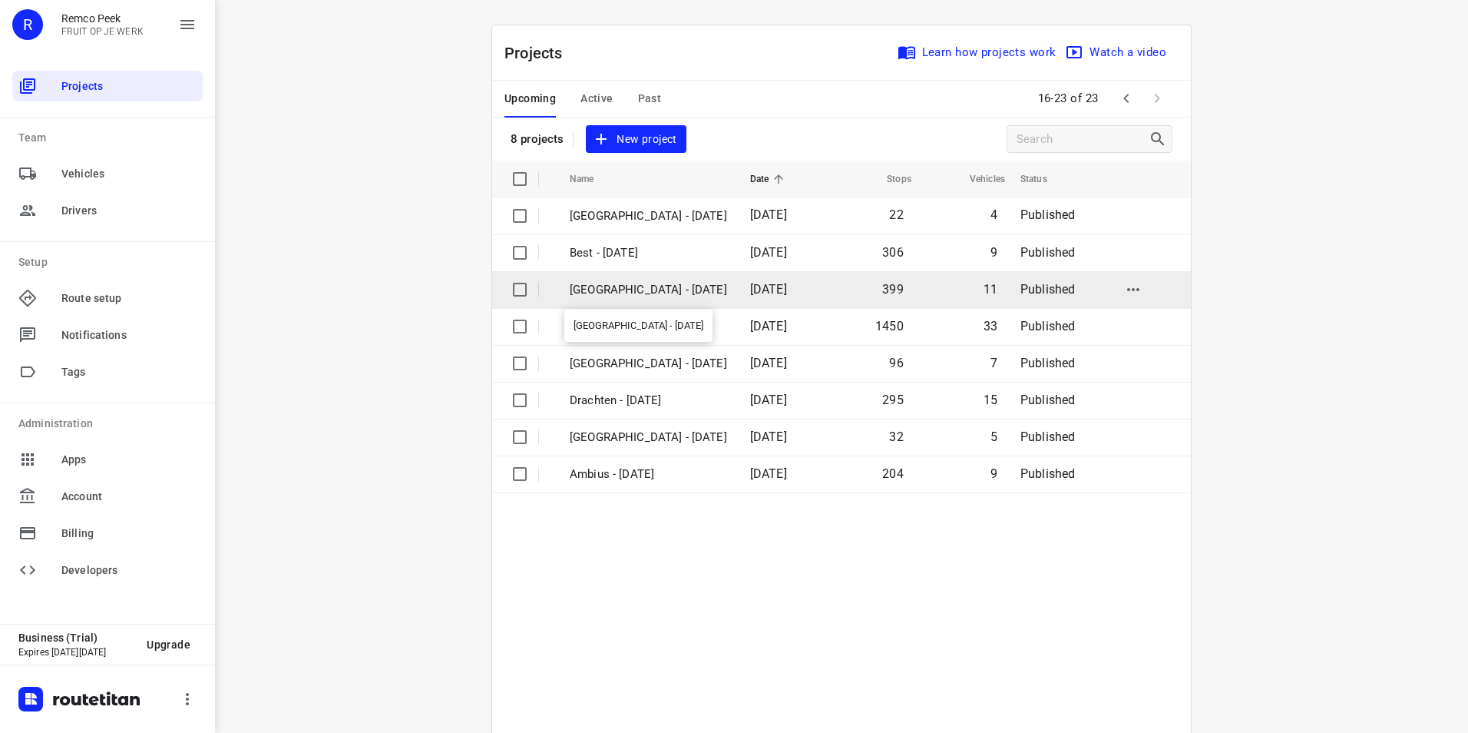
click at [628, 292] on p "Zwolle - Tuesday" at bounding box center [648, 290] width 157 height 18
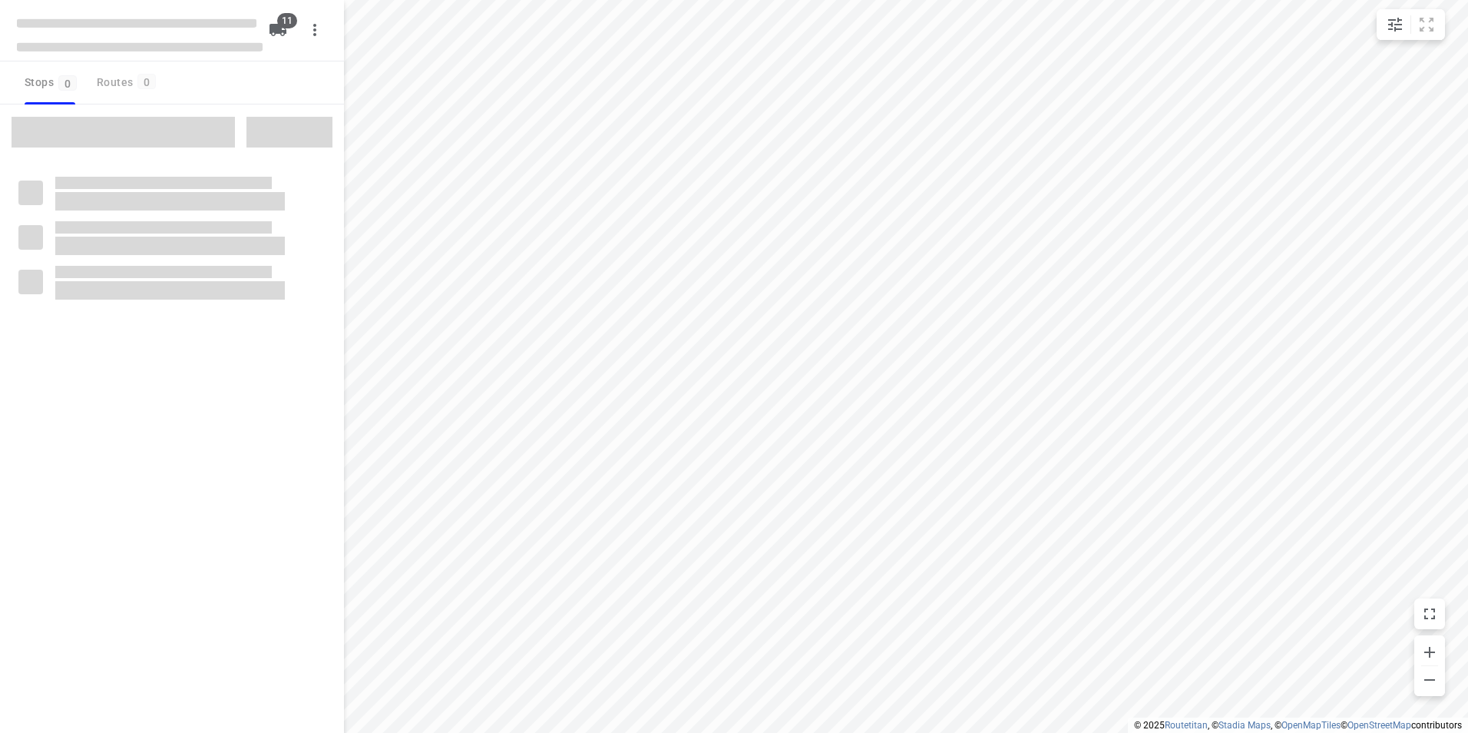
checkbox input "true"
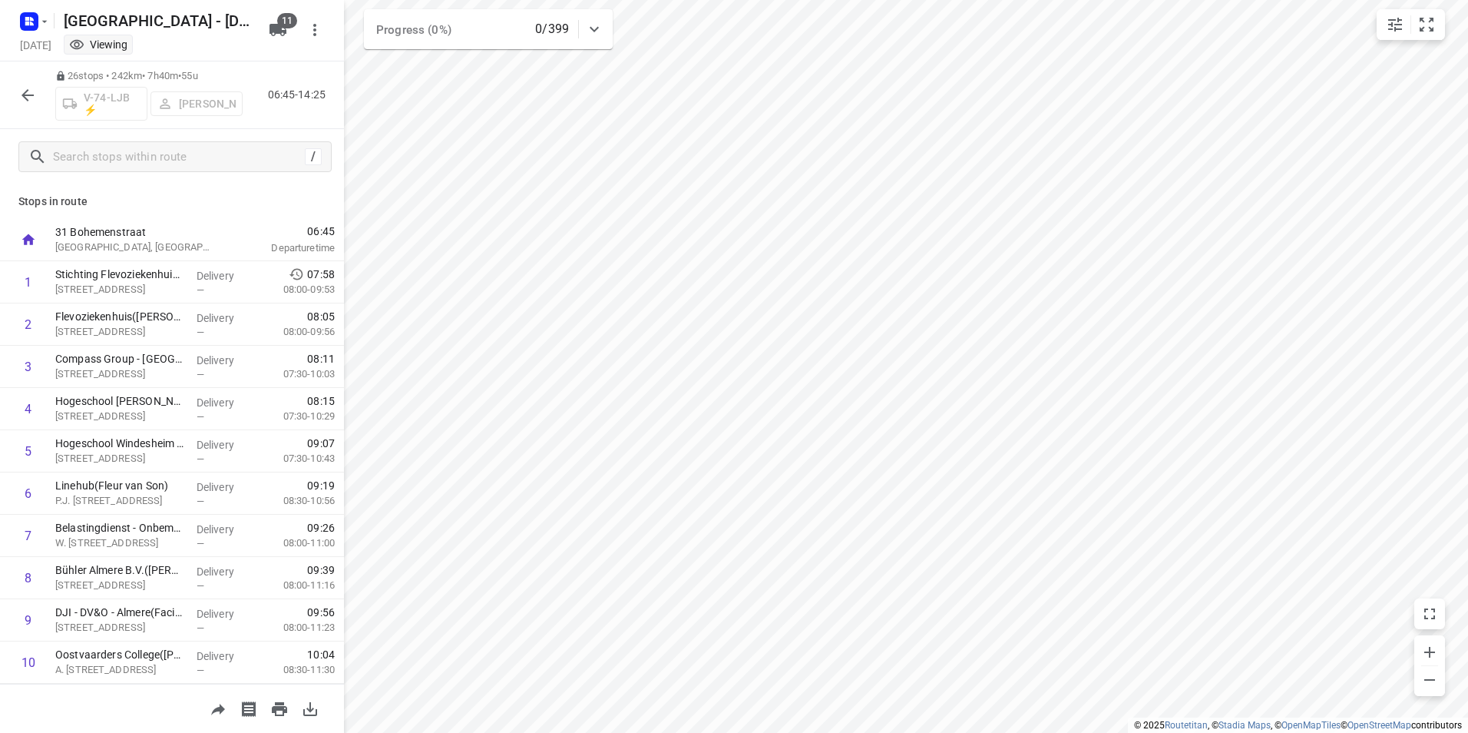
click at [28, 98] on icon "button" at bounding box center [27, 95] width 18 height 18
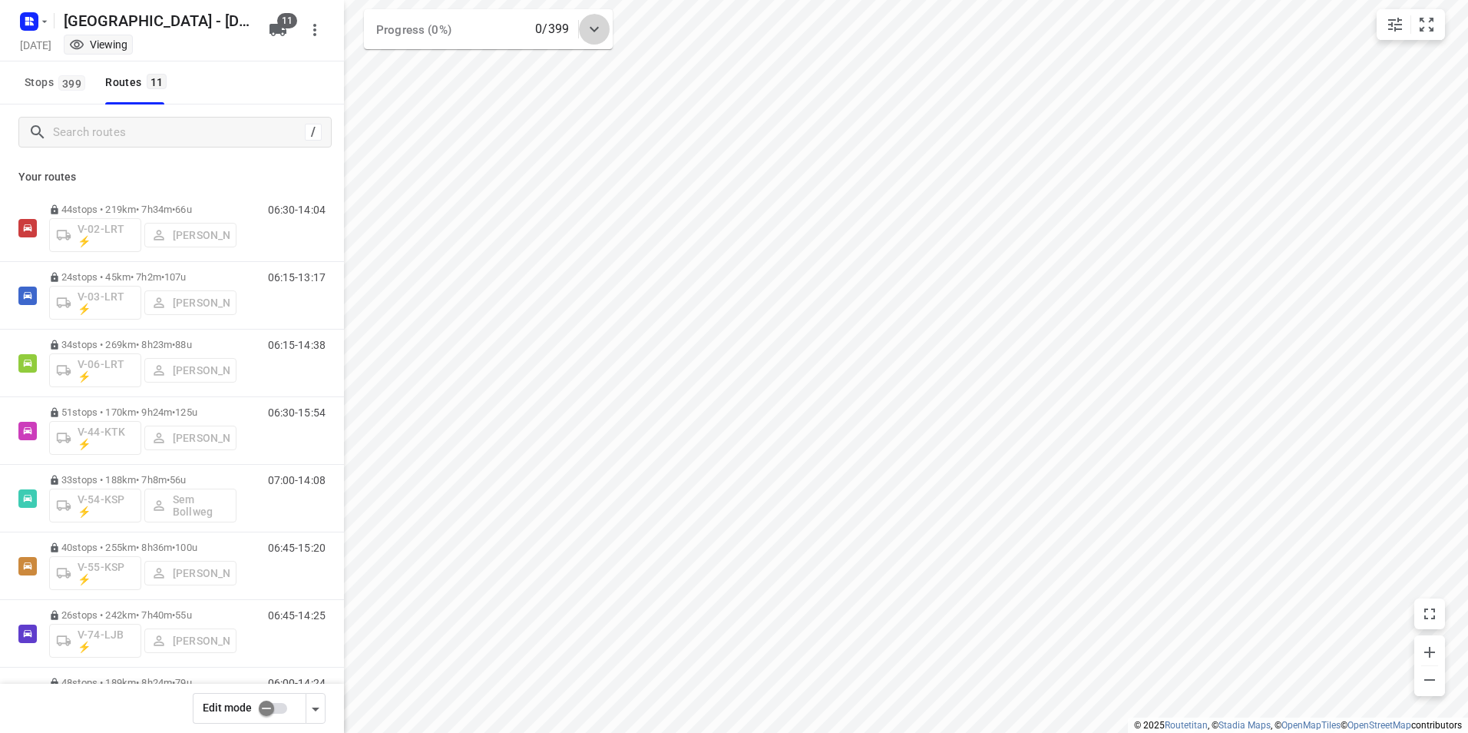
click at [594, 31] on icon at bounding box center [594, 29] width 9 height 5
click at [594, 31] on icon at bounding box center [594, 35] width 18 height 18
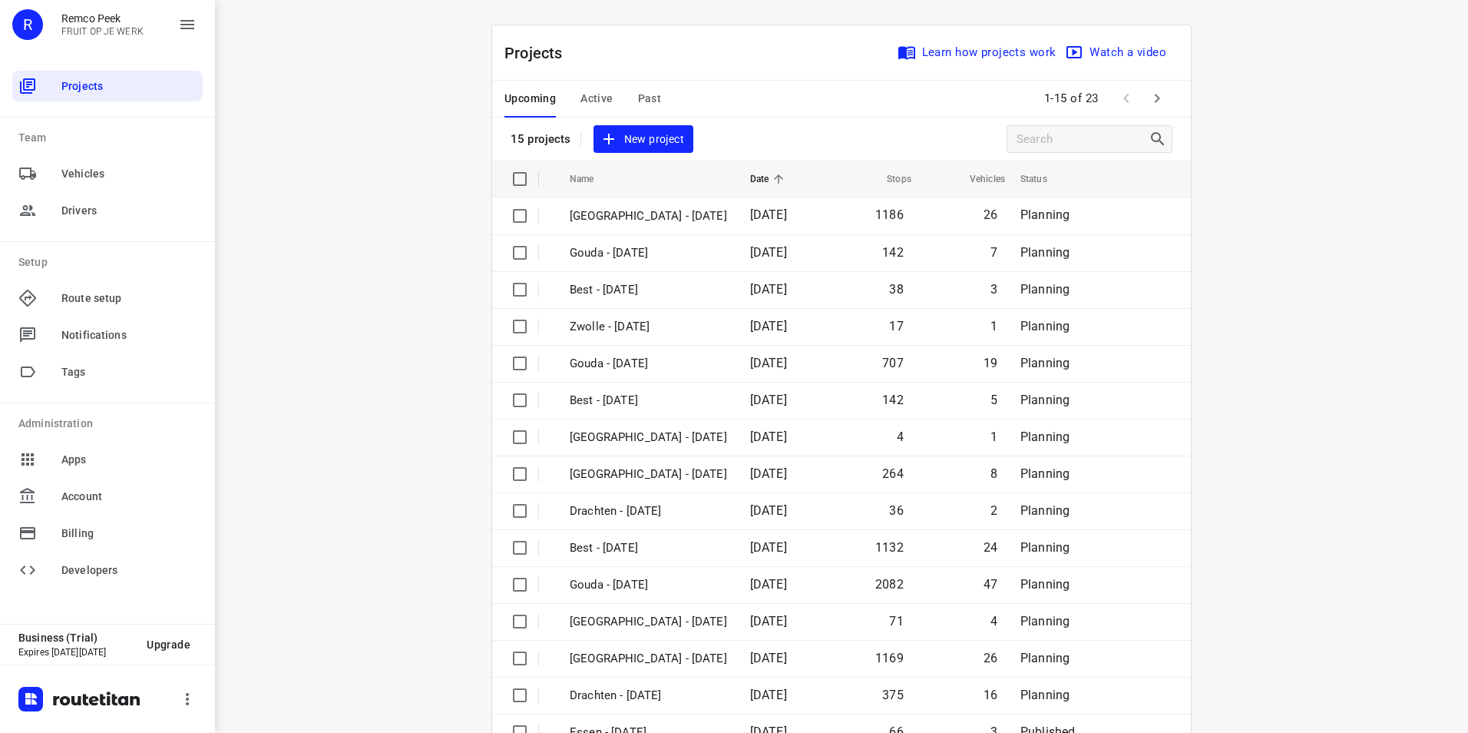
click at [590, 96] on span "Active" at bounding box center [597, 98] width 32 height 19
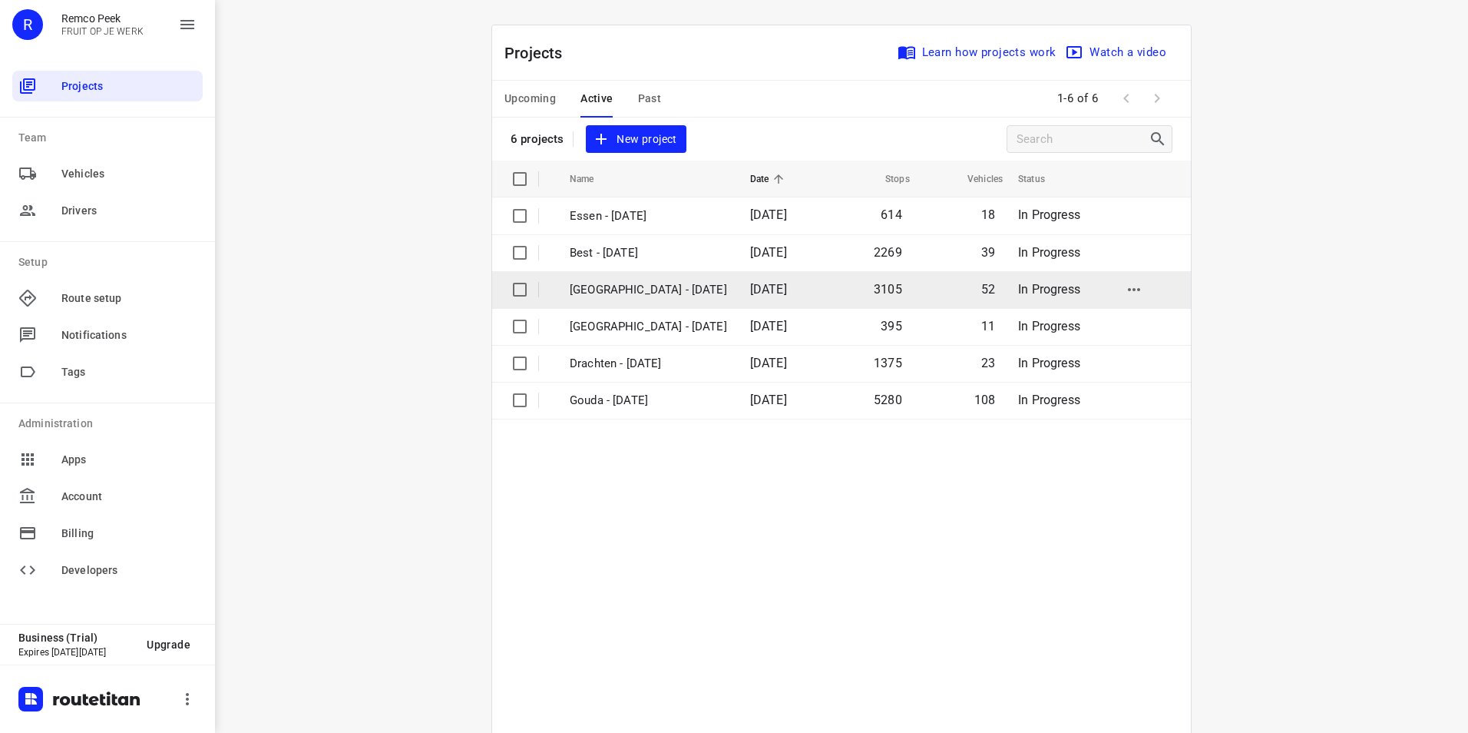
click at [590, 288] on p "[GEOGRAPHIC_DATA] - [DATE]" at bounding box center [648, 290] width 157 height 18
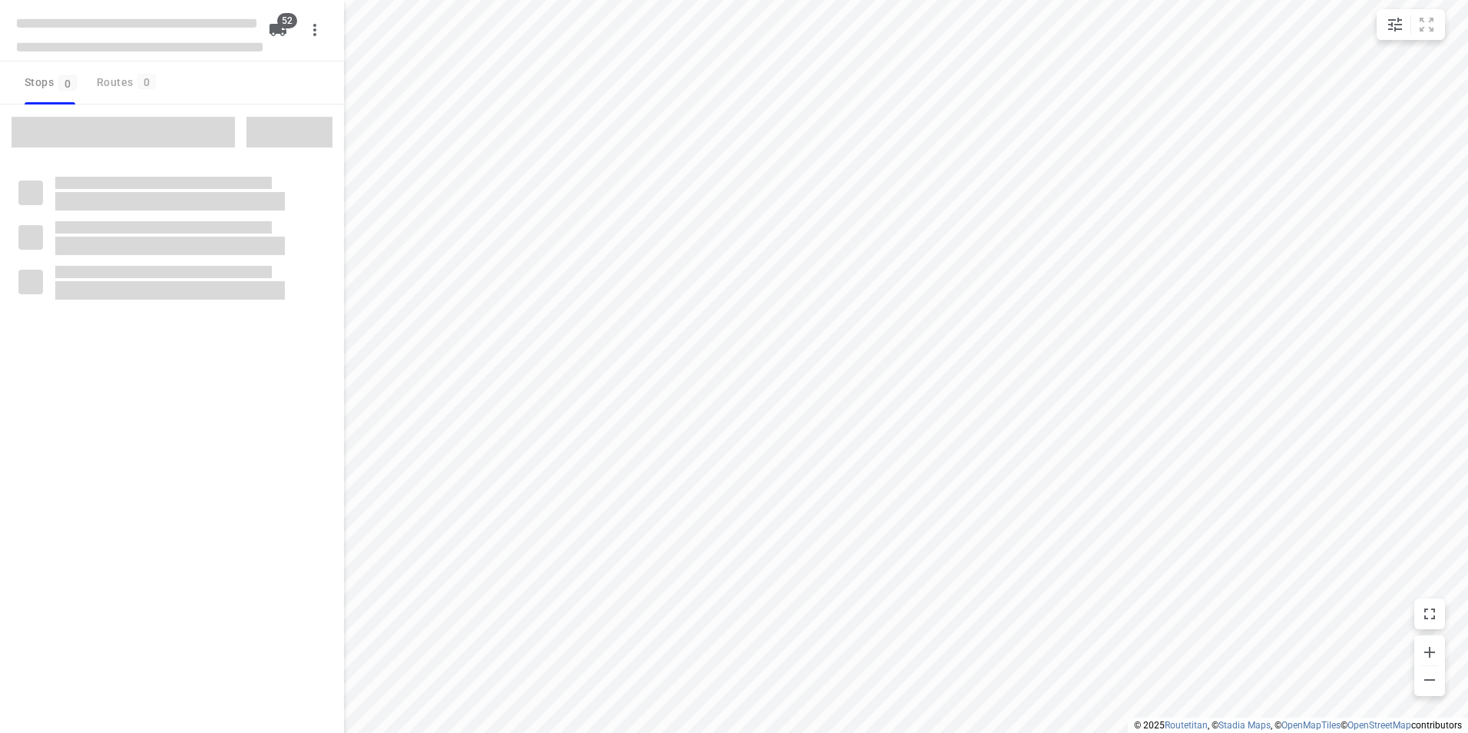
checkbox input "true"
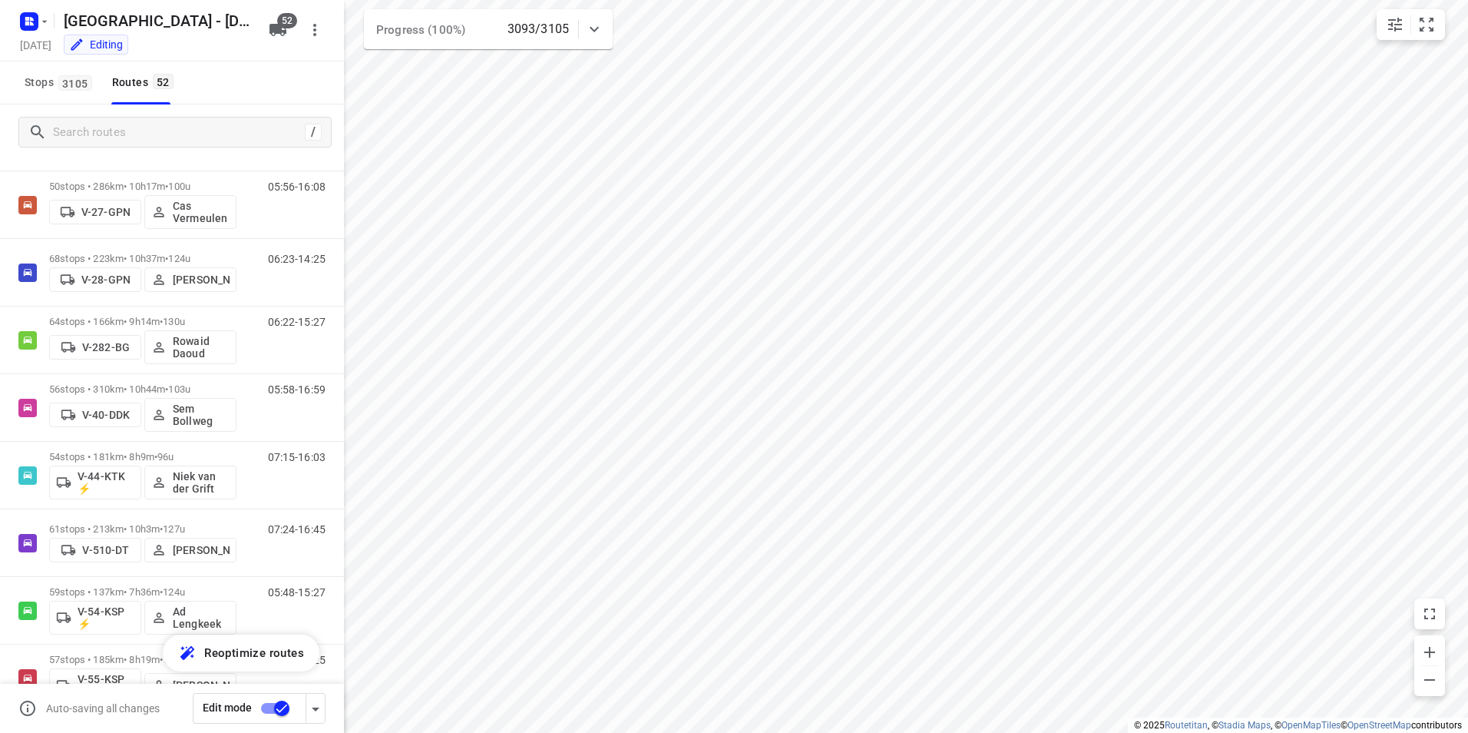
scroll to position [583, 0]
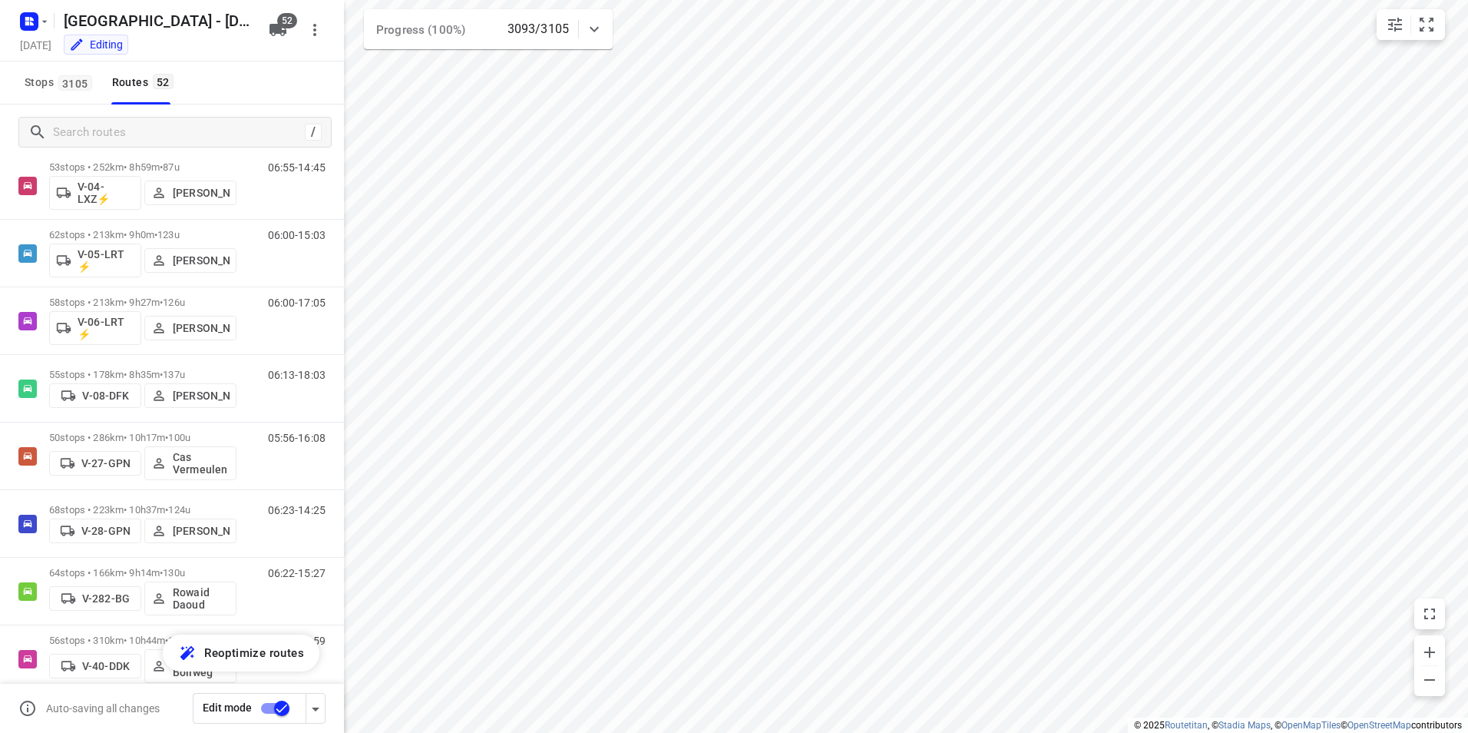
click at [597, 28] on icon at bounding box center [594, 29] width 9 height 5
click at [597, 28] on icon at bounding box center [594, 35] width 18 height 18
click at [664, 456] on button "button" at bounding box center [657, 457] width 14 height 14
click at [660, 313] on button "button" at bounding box center [657, 311] width 14 height 14
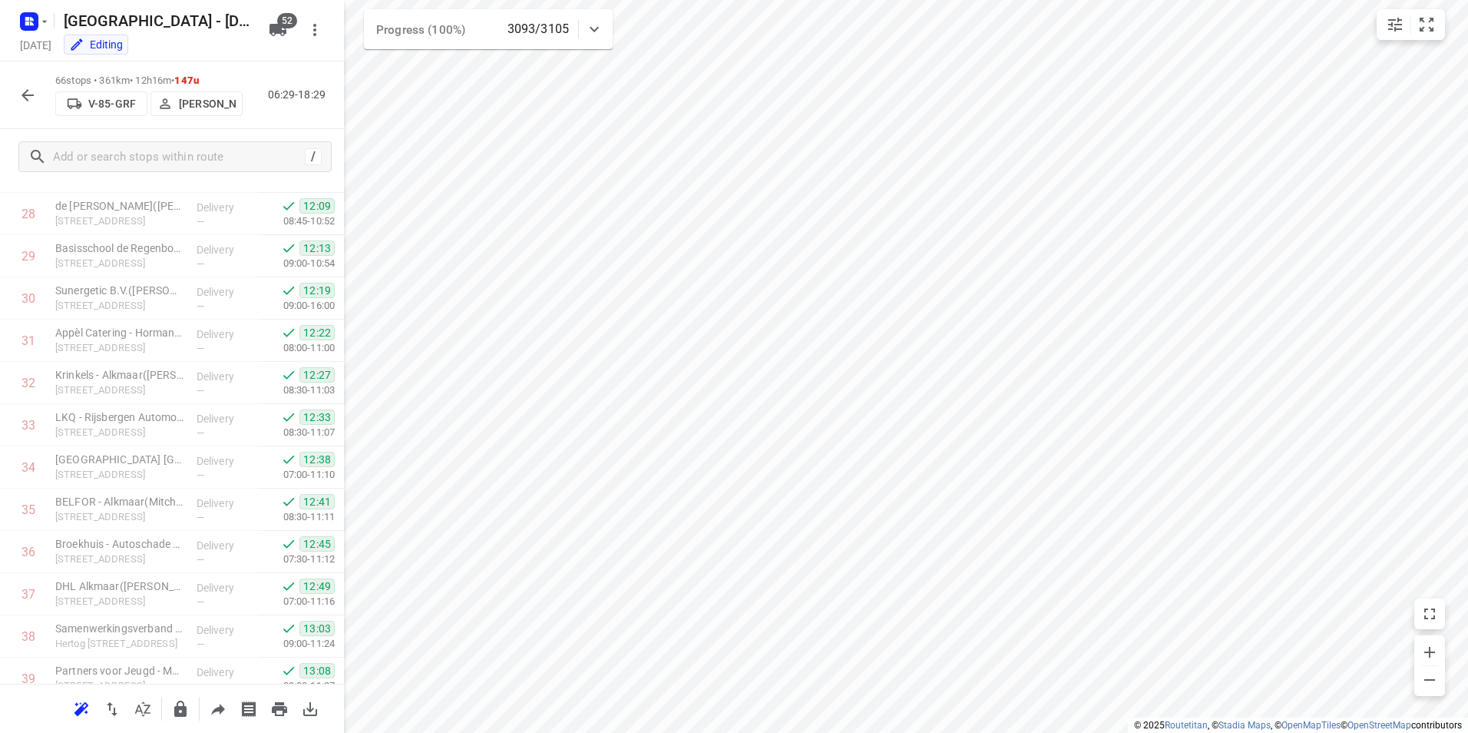
scroll to position [2407, 0]
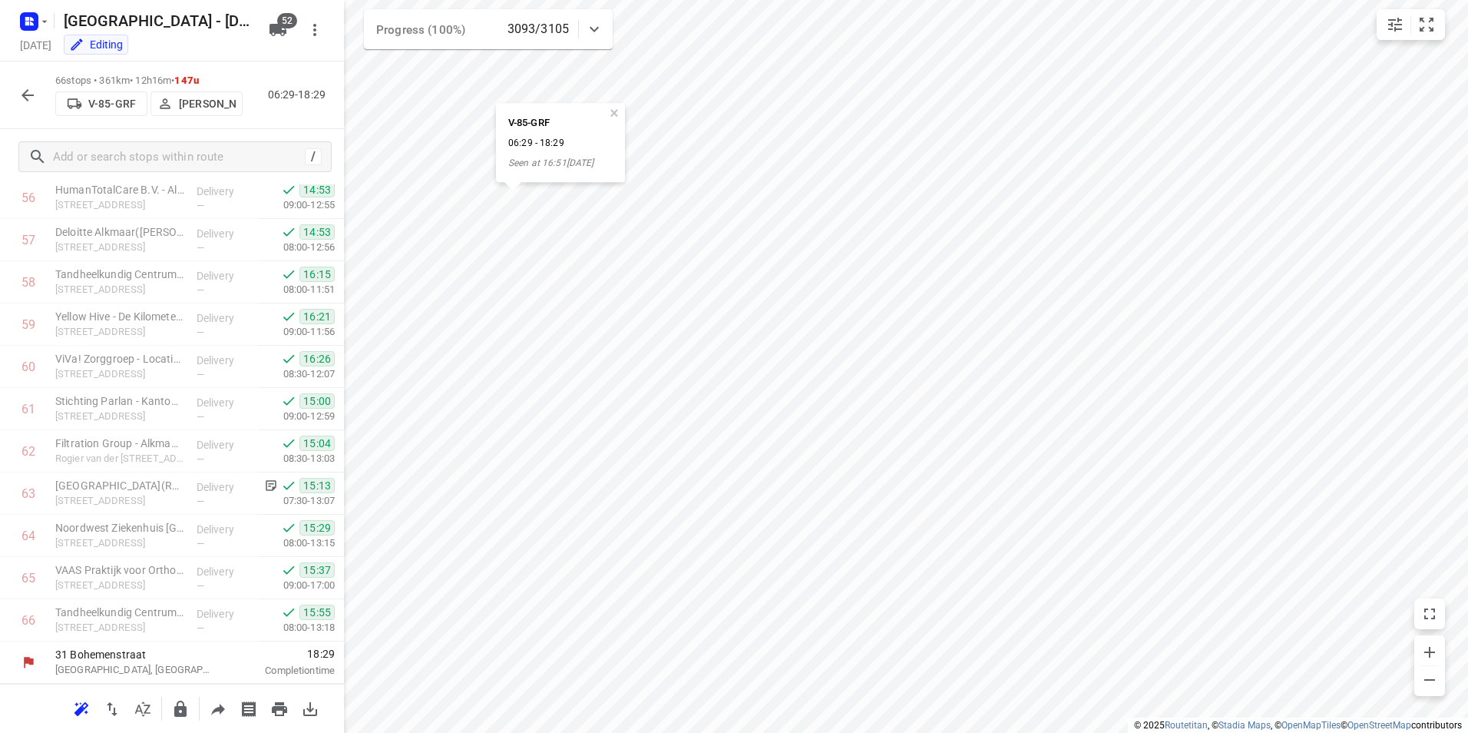
click at [28, 96] on icon "button" at bounding box center [27, 95] width 18 height 18
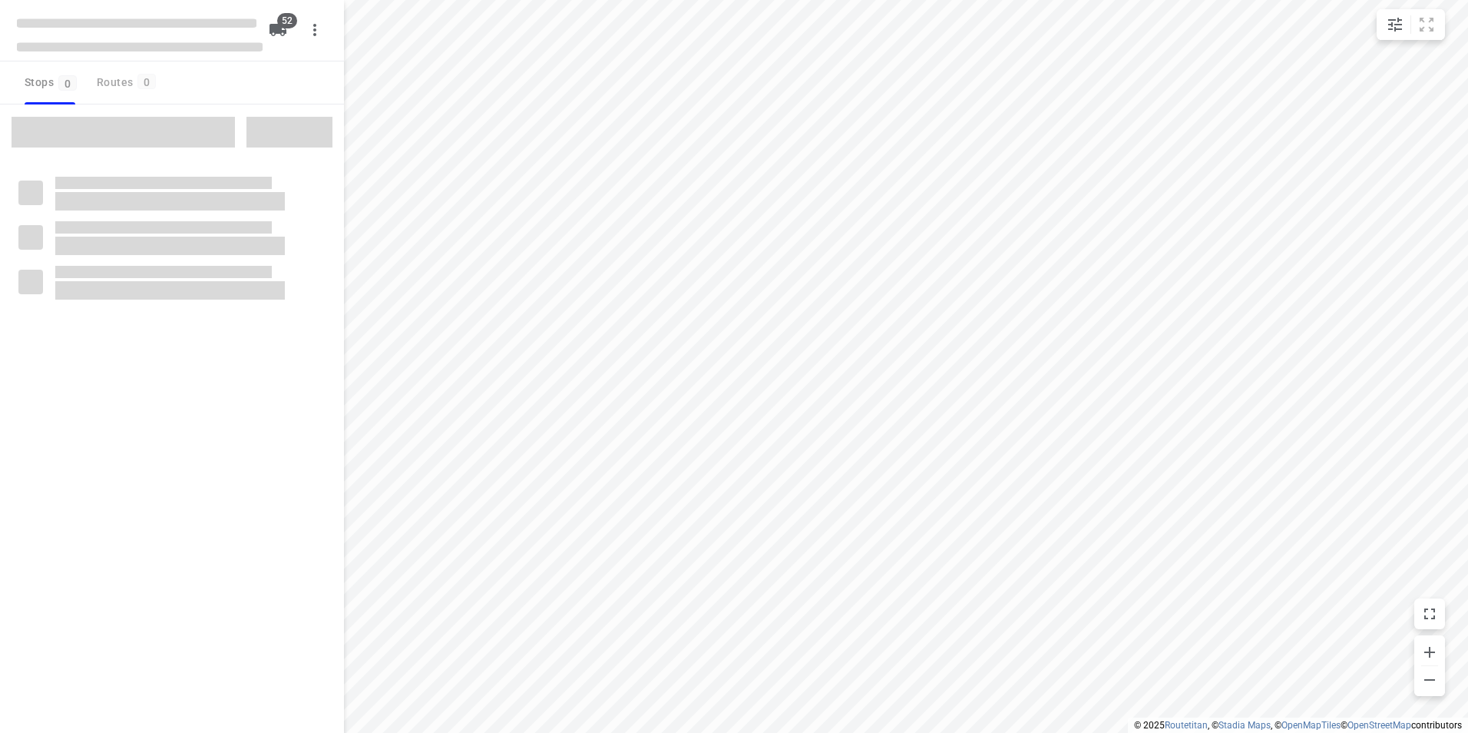
checkbox input "true"
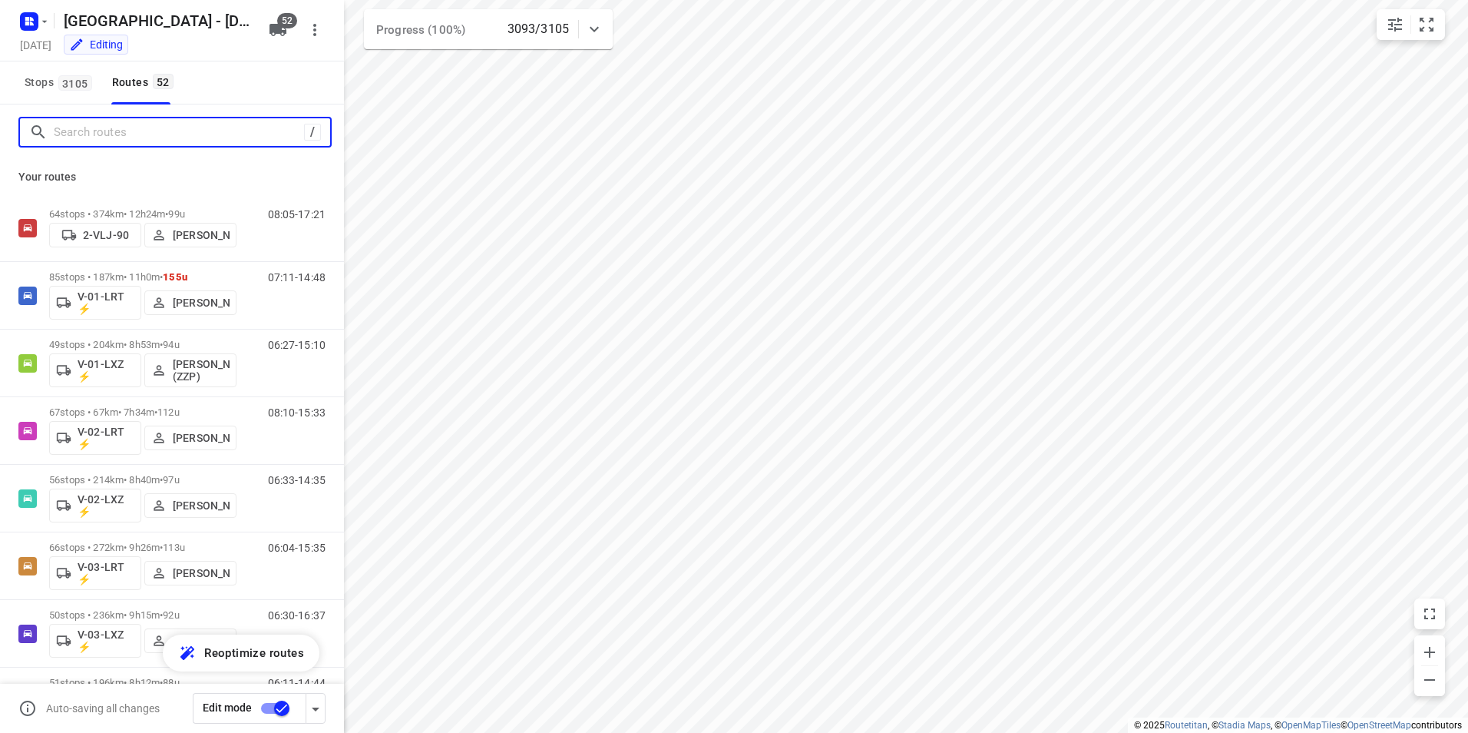
click at [172, 140] on input "Search routes" at bounding box center [179, 133] width 250 height 24
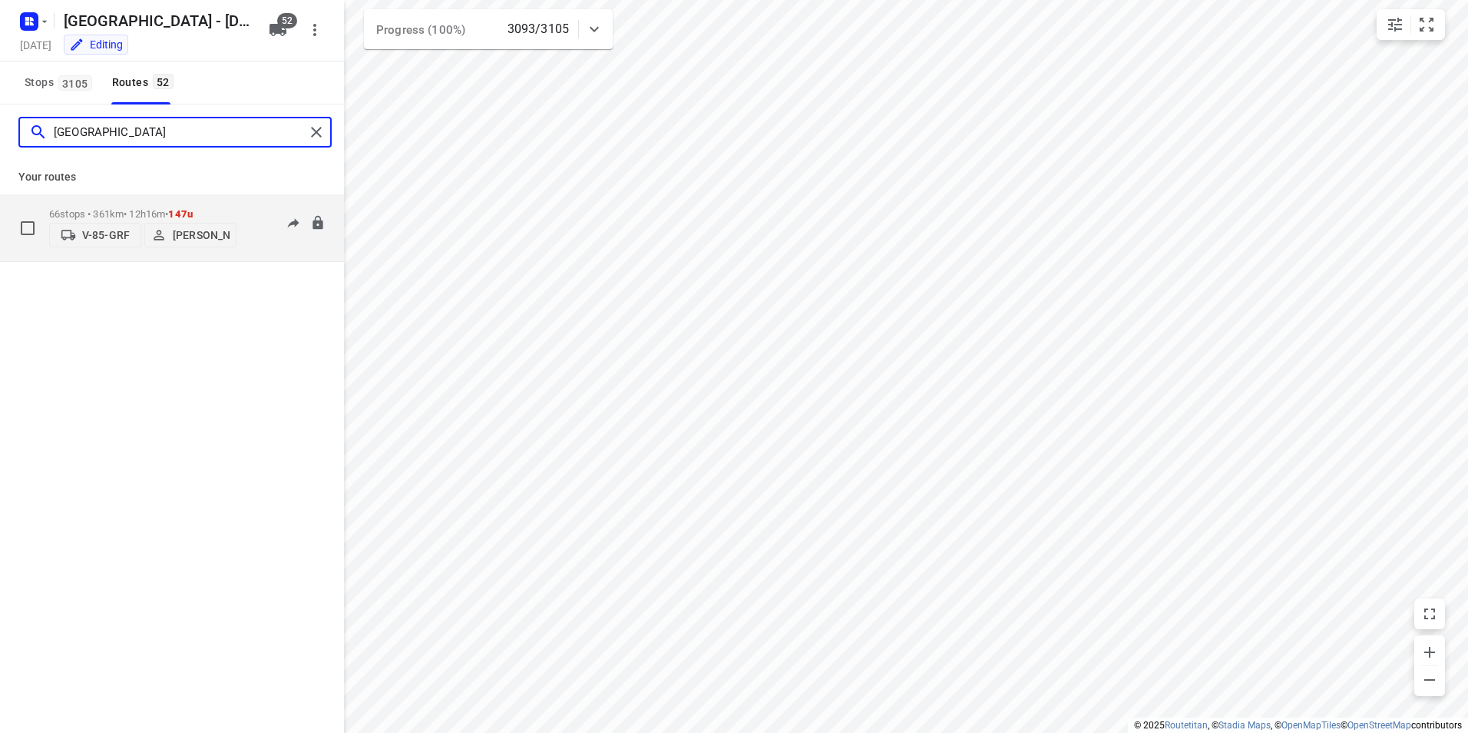
type input "[GEOGRAPHIC_DATA]"
click at [97, 206] on div "66 stops • 361km • 12h16m • 147u V-85-GRF Milan Rave" at bounding box center [142, 227] width 187 height 55
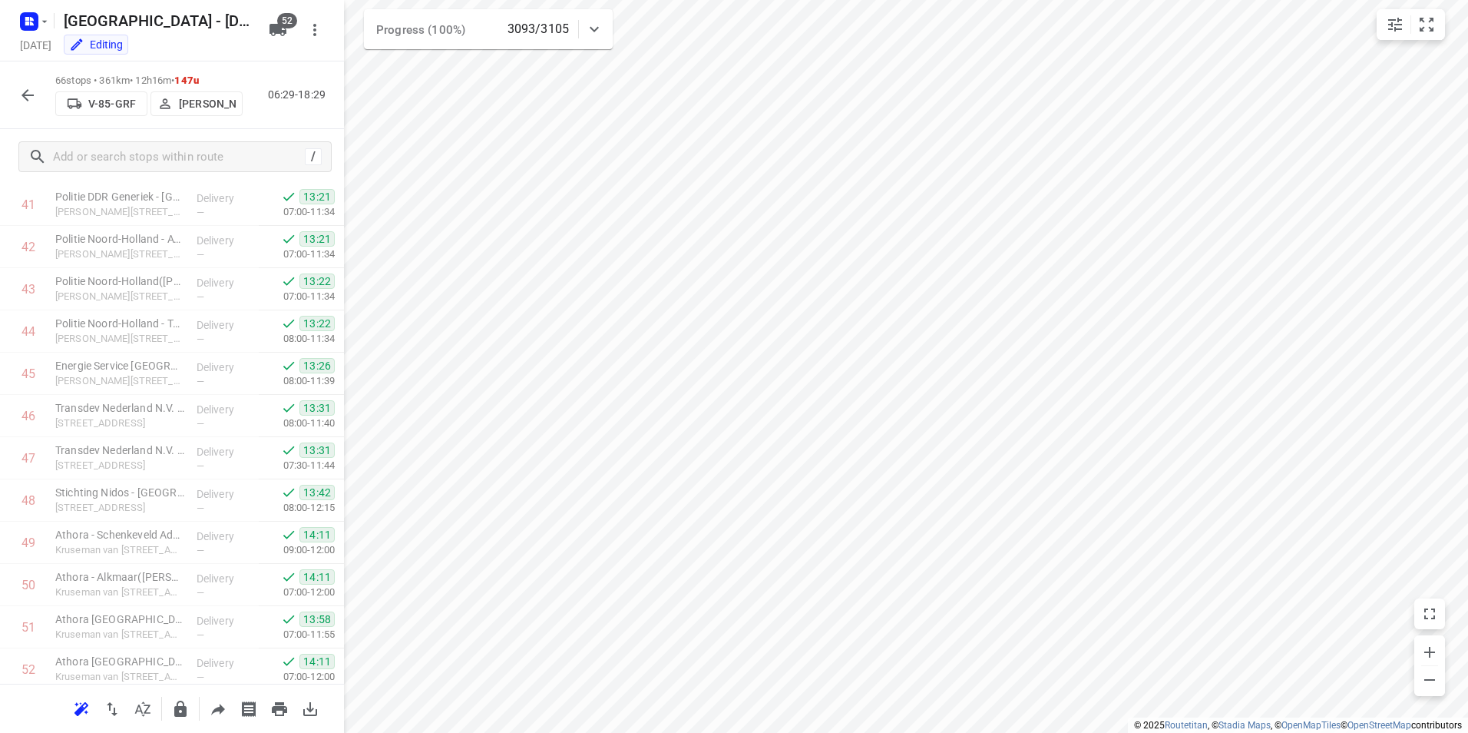
scroll to position [2407, 0]
click at [27, 91] on icon "button" at bounding box center [28, 95] width 12 height 12
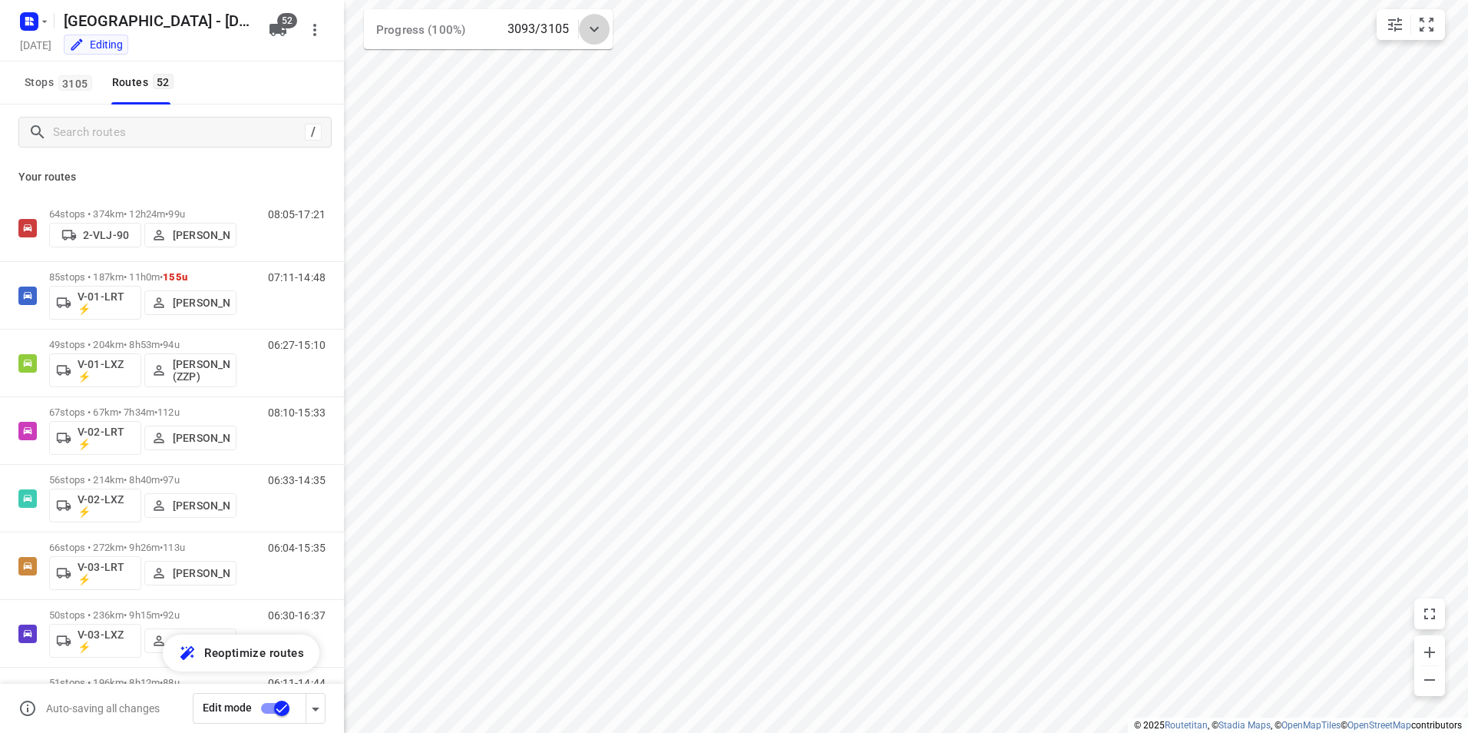
click at [597, 29] on icon at bounding box center [594, 29] width 9 height 5
click at [597, 29] on icon at bounding box center [594, 35] width 18 height 18
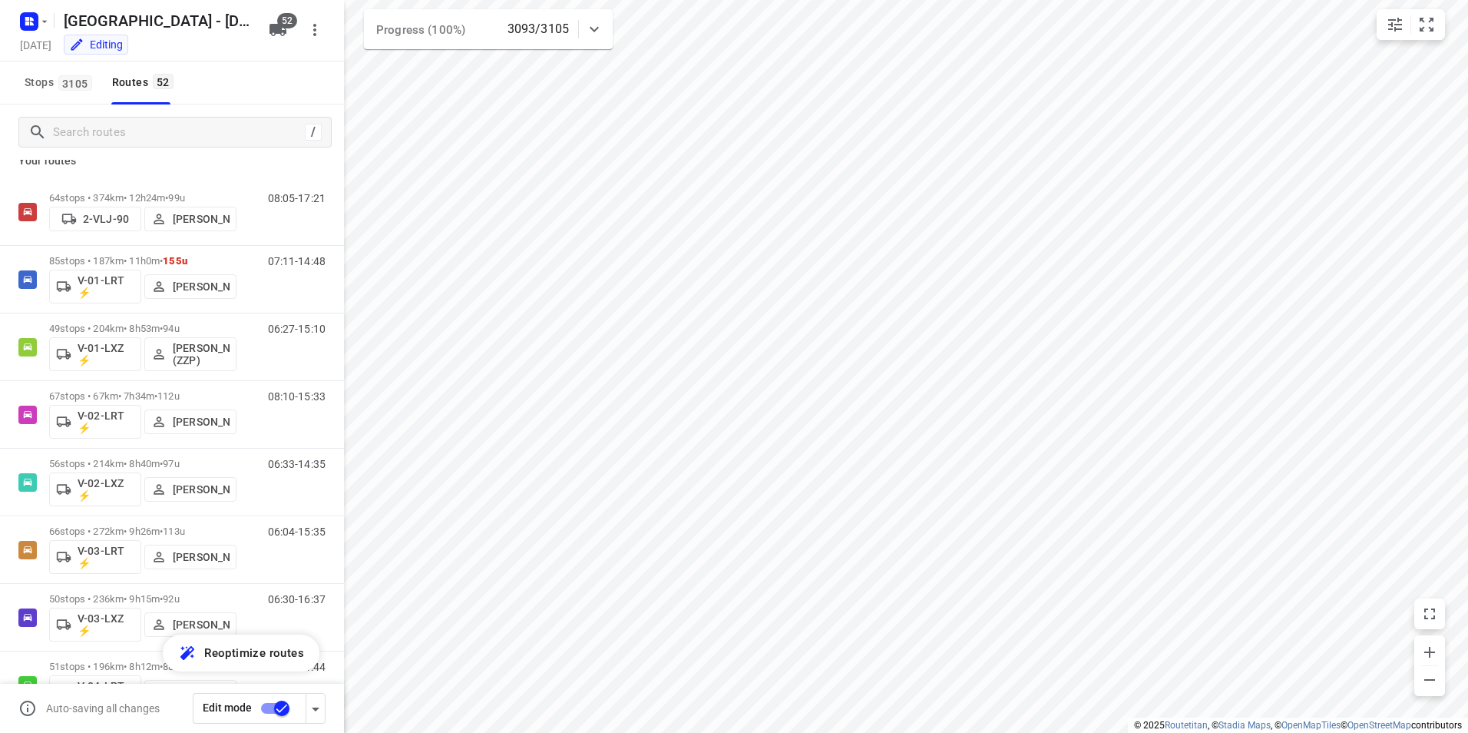
scroll to position [0, 0]
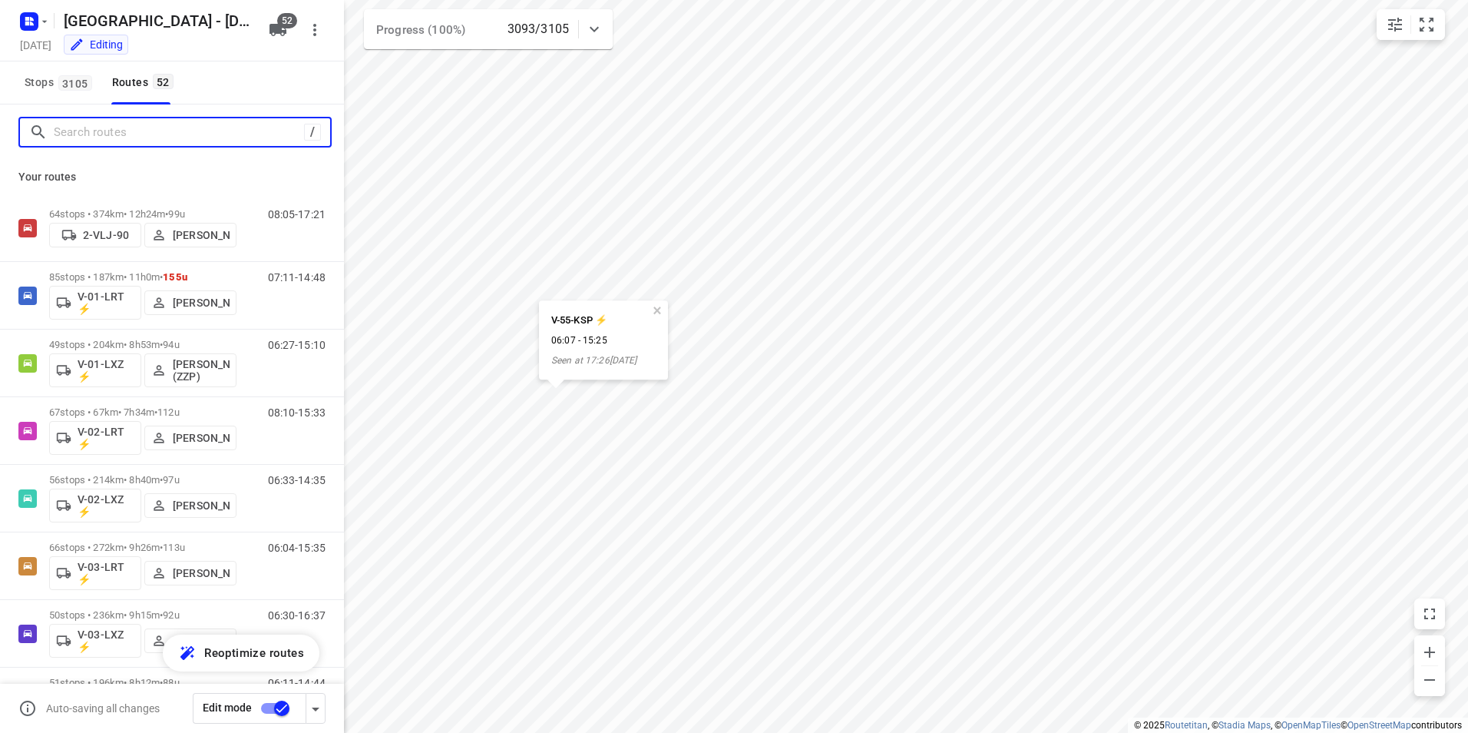
click at [116, 134] on input "Search routes" at bounding box center [179, 133] width 250 height 24
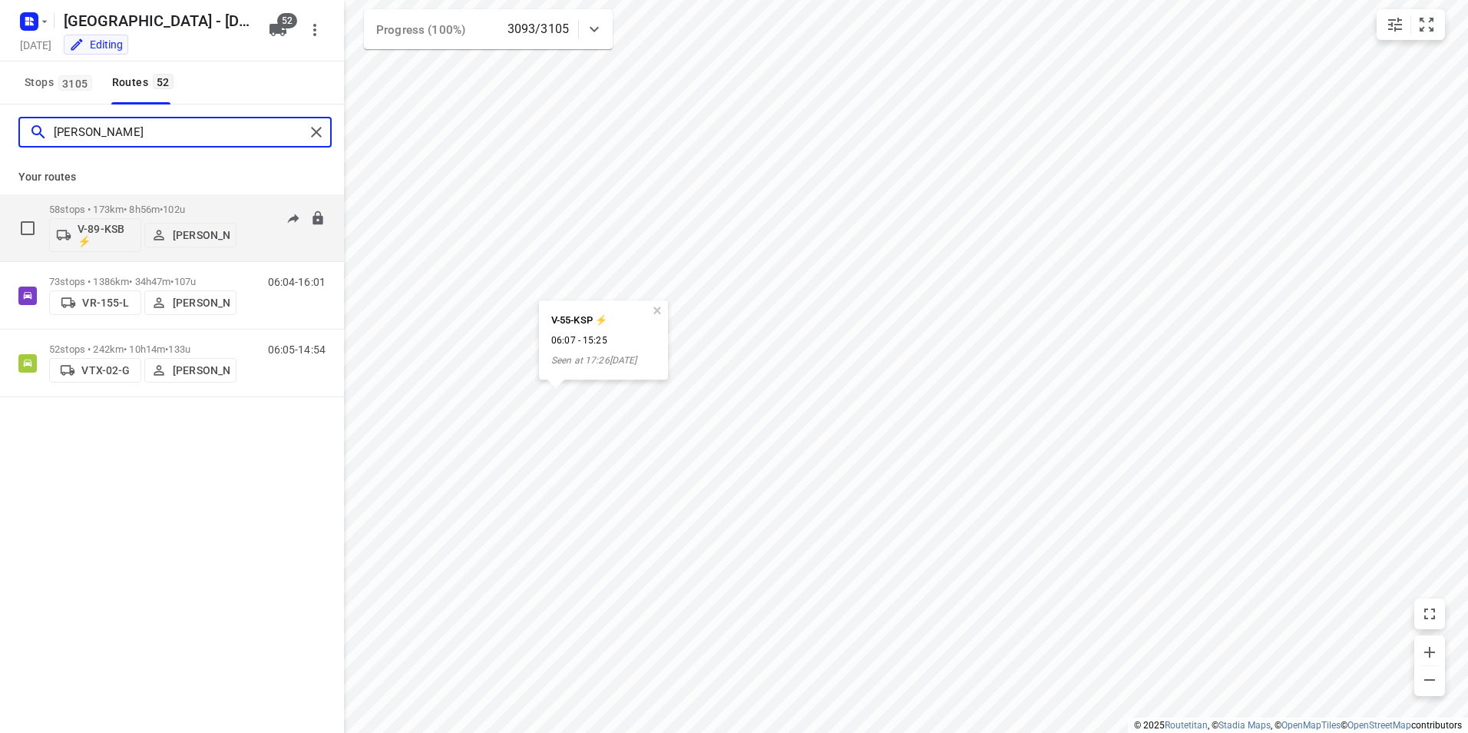
type input "[PERSON_NAME]"
click at [172, 198] on div "58 stops • 173km • 8h56m • 102u V-89-KSB ⚡ [PERSON_NAME]" at bounding box center [142, 228] width 187 height 64
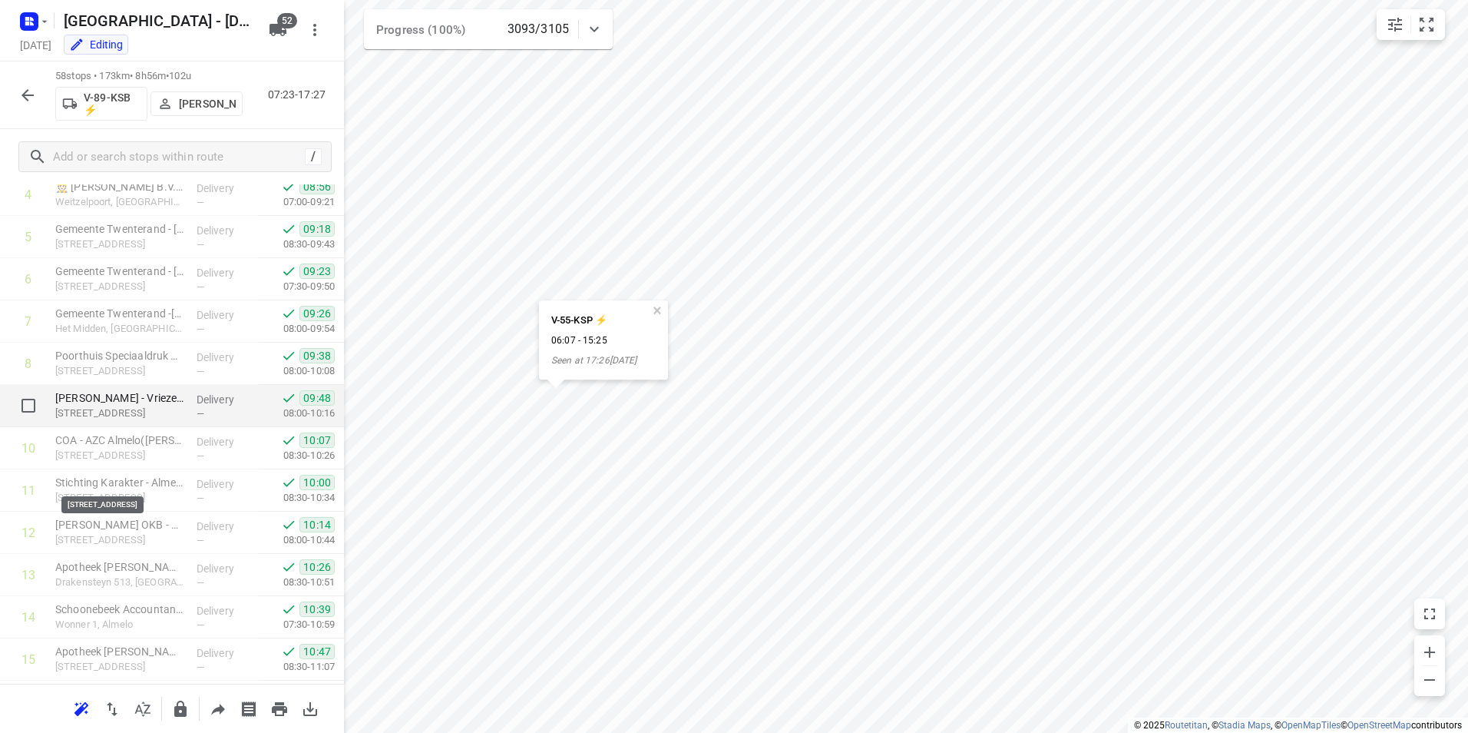
scroll to position [150, 0]
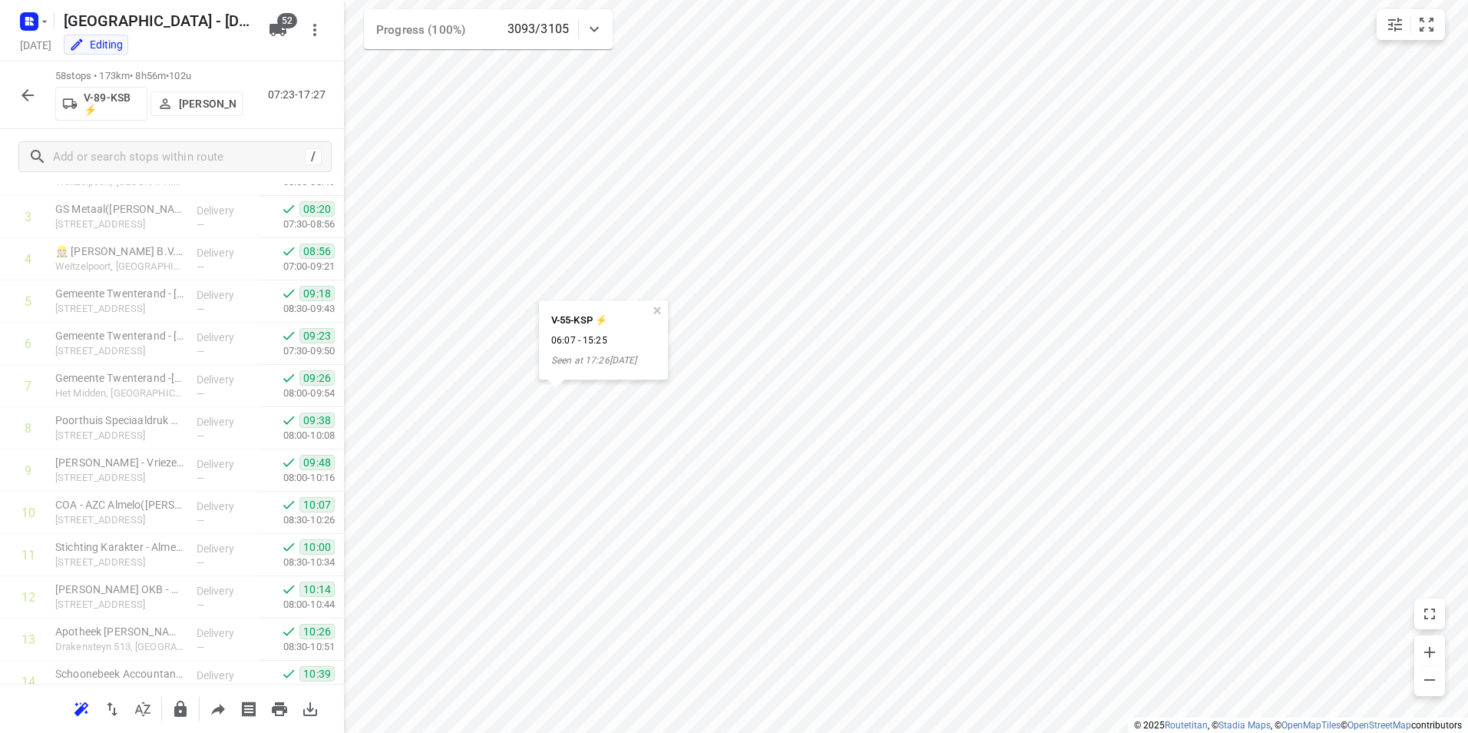
click at [31, 93] on icon "button" at bounding box center [27, 95] width 18 height 18
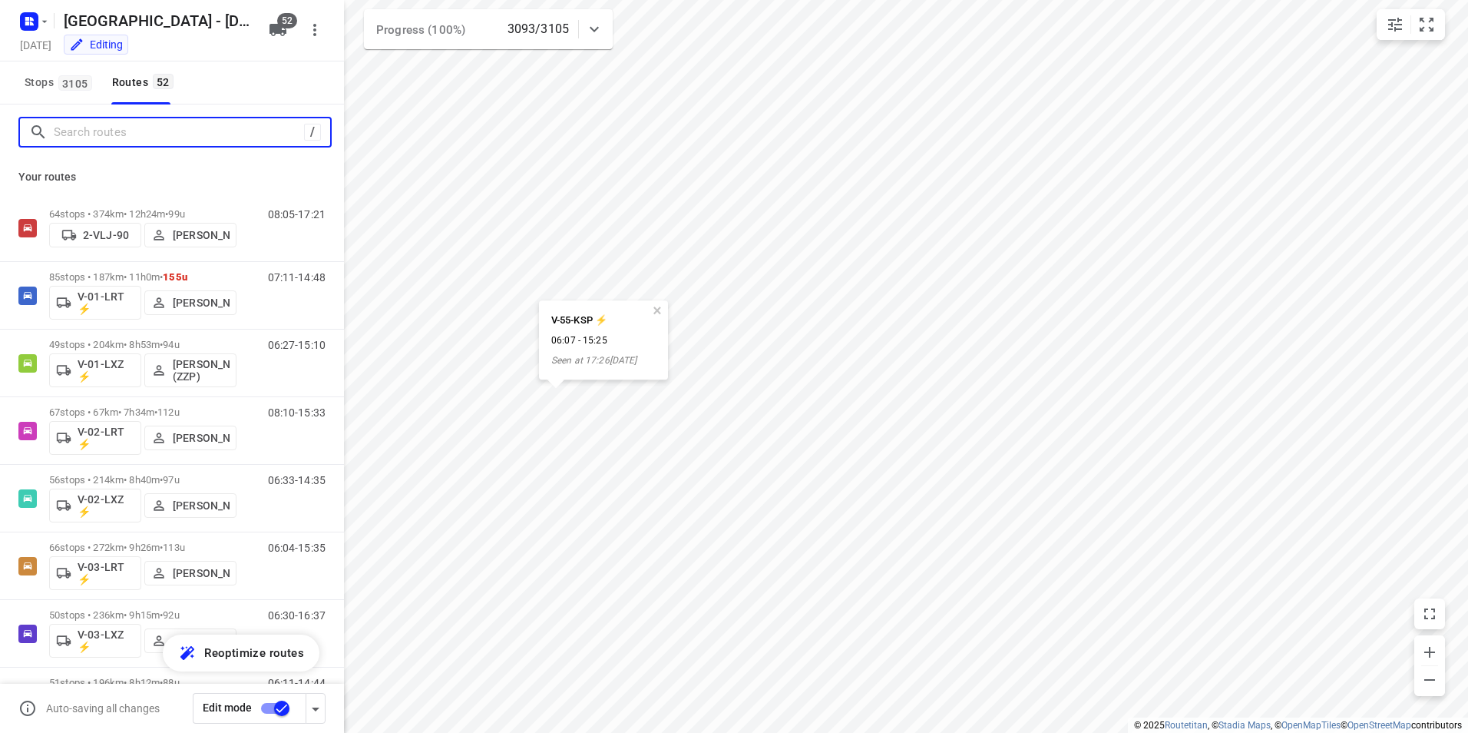
click at [121, 125] on input "Search routes" at bounding box center [179, 133] width 250 height 24
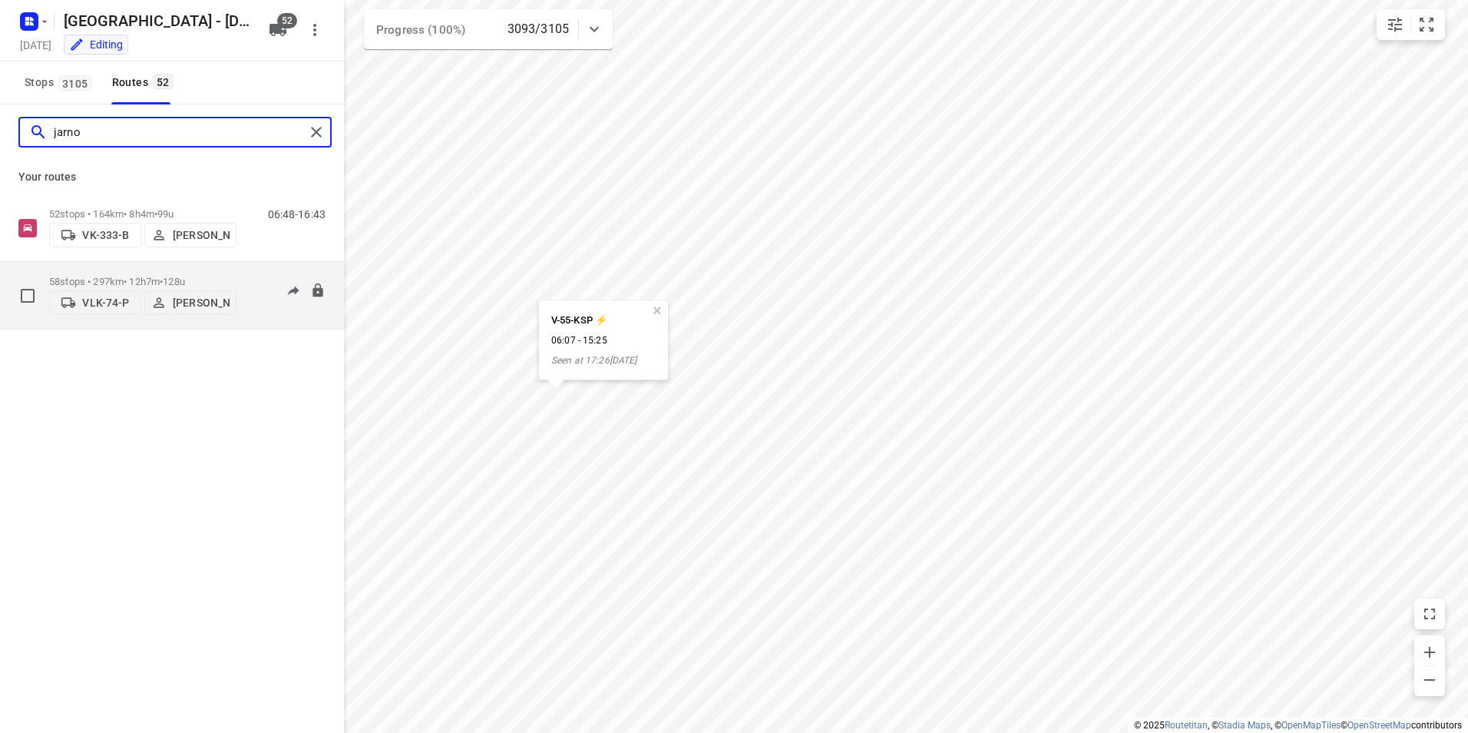
type input "jarno"
click at [214, 276] on p "58 stops • 297km • 12h7m • 128u" at bounding box center [142, 282] width 187 height 12
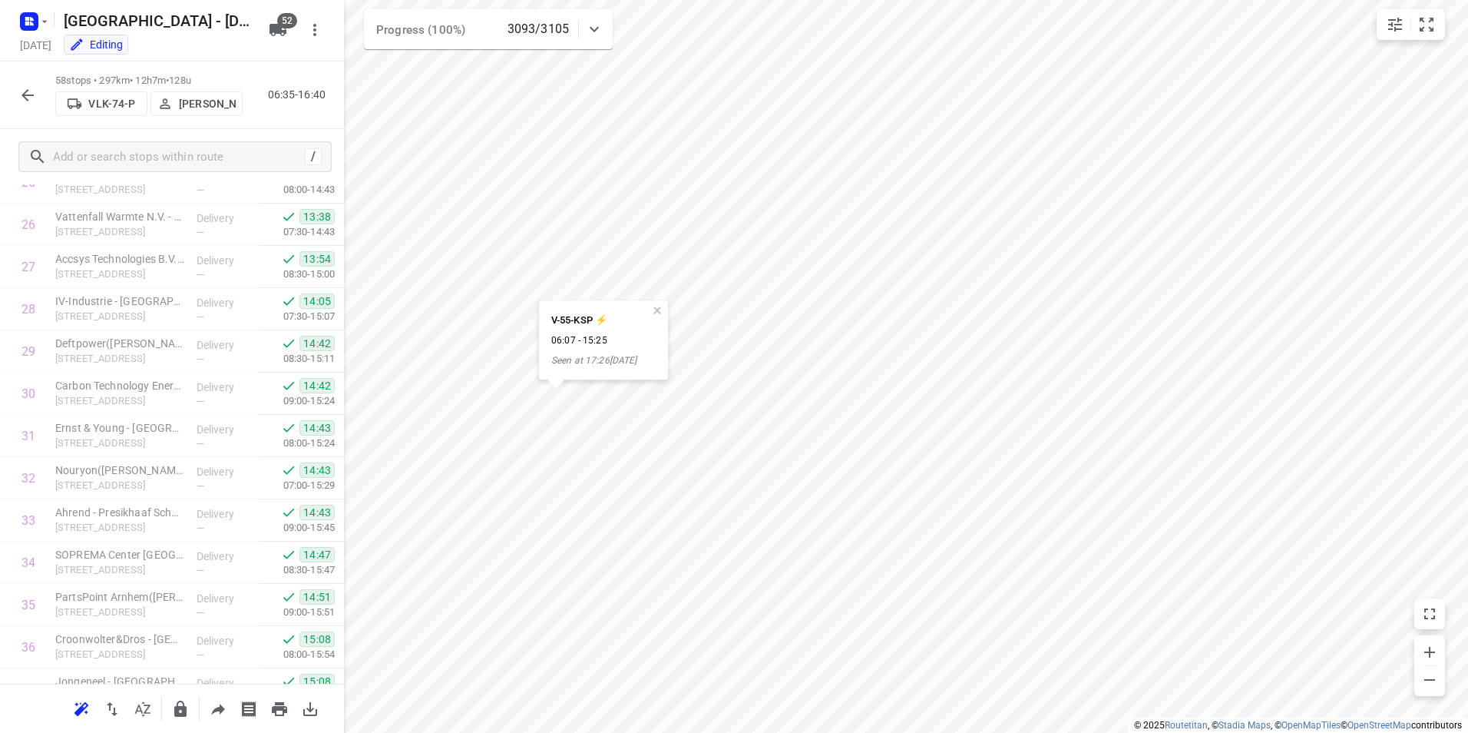
scroll to position [2070, 0]
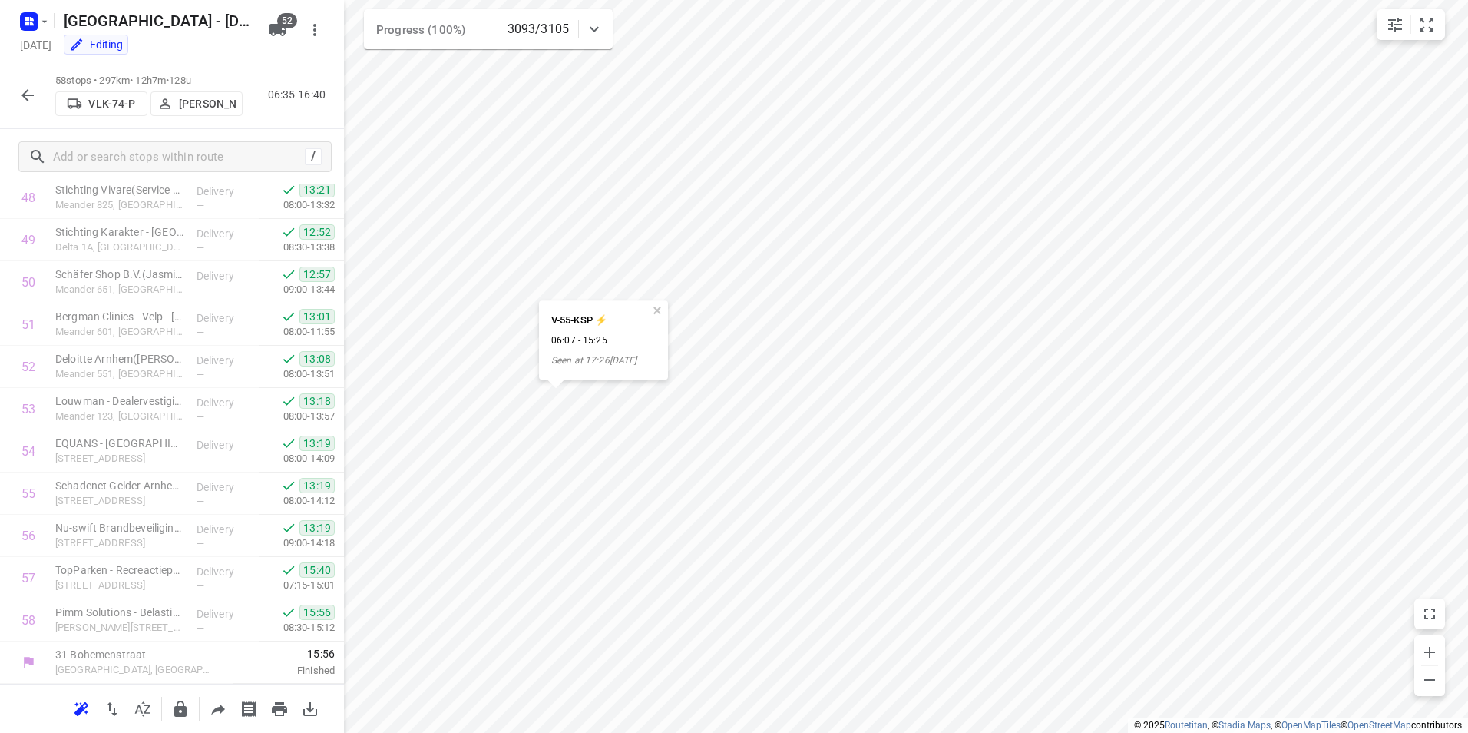
click at [19, 94] on icon "button" at bounding box center [27, 95] width 18 height 18
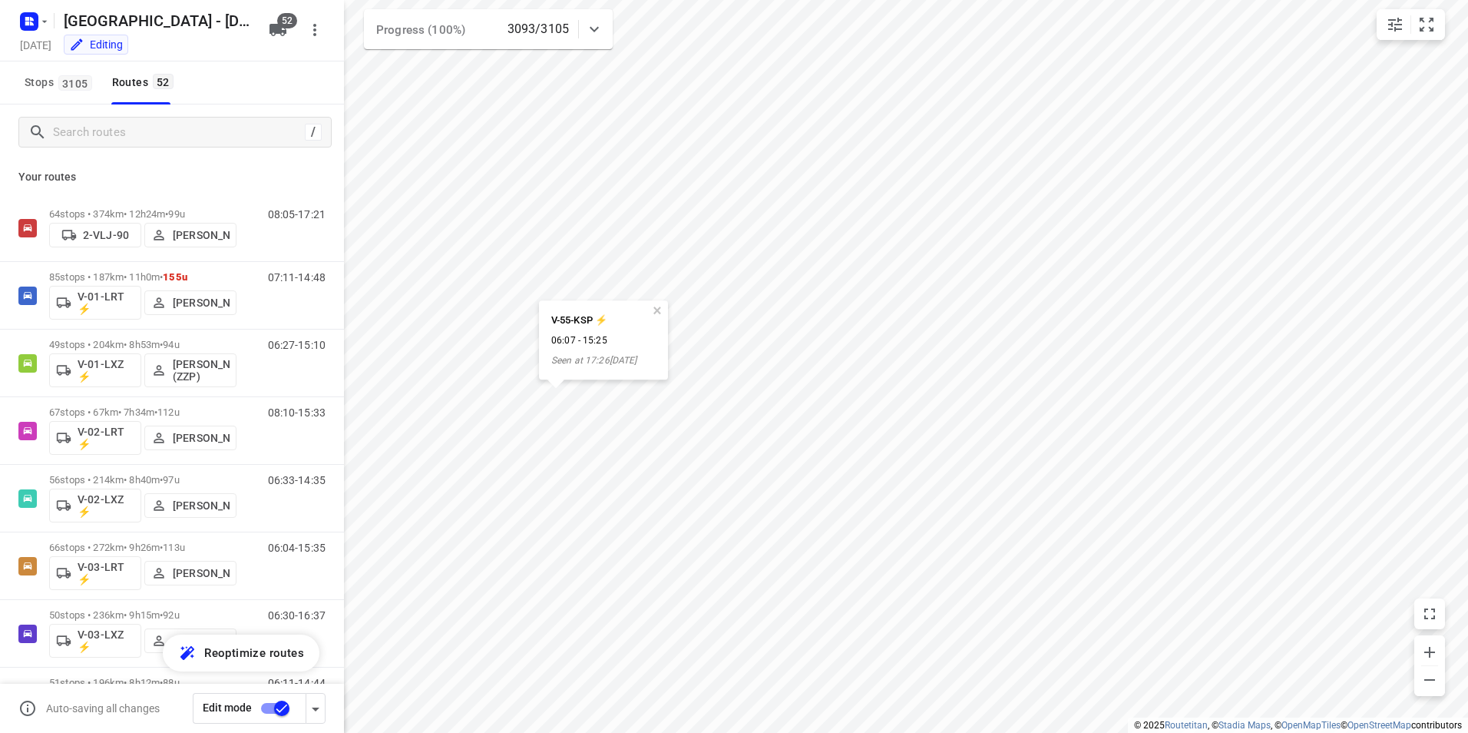
click at [172, 150] on div "/" at bounding box center [172, 131] width 344 height 55
click at [170, 133] on input "Search routes" at bounding box center [179, 133] width 250 height 24
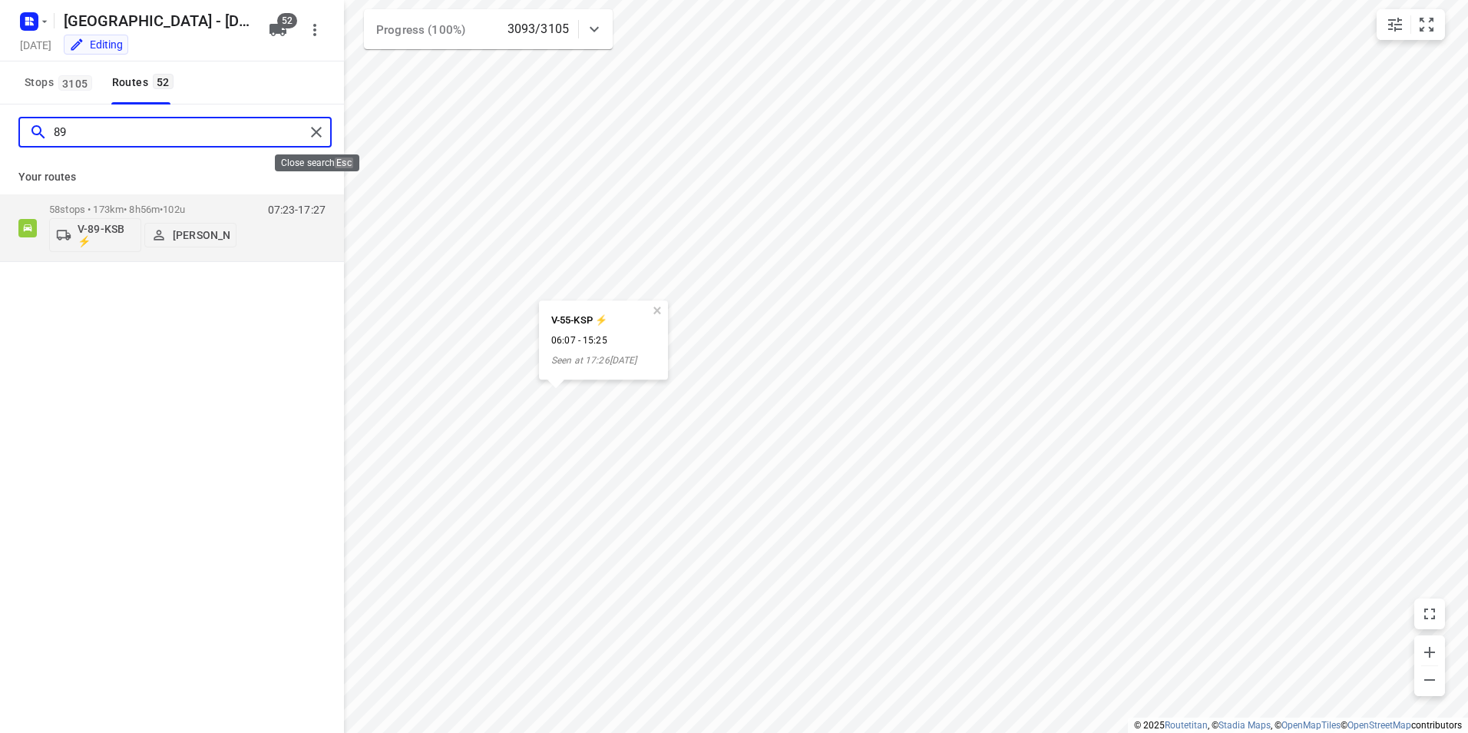
type input "89"
